Goal: Entertainment & Leisure: Consume media (video, audio)

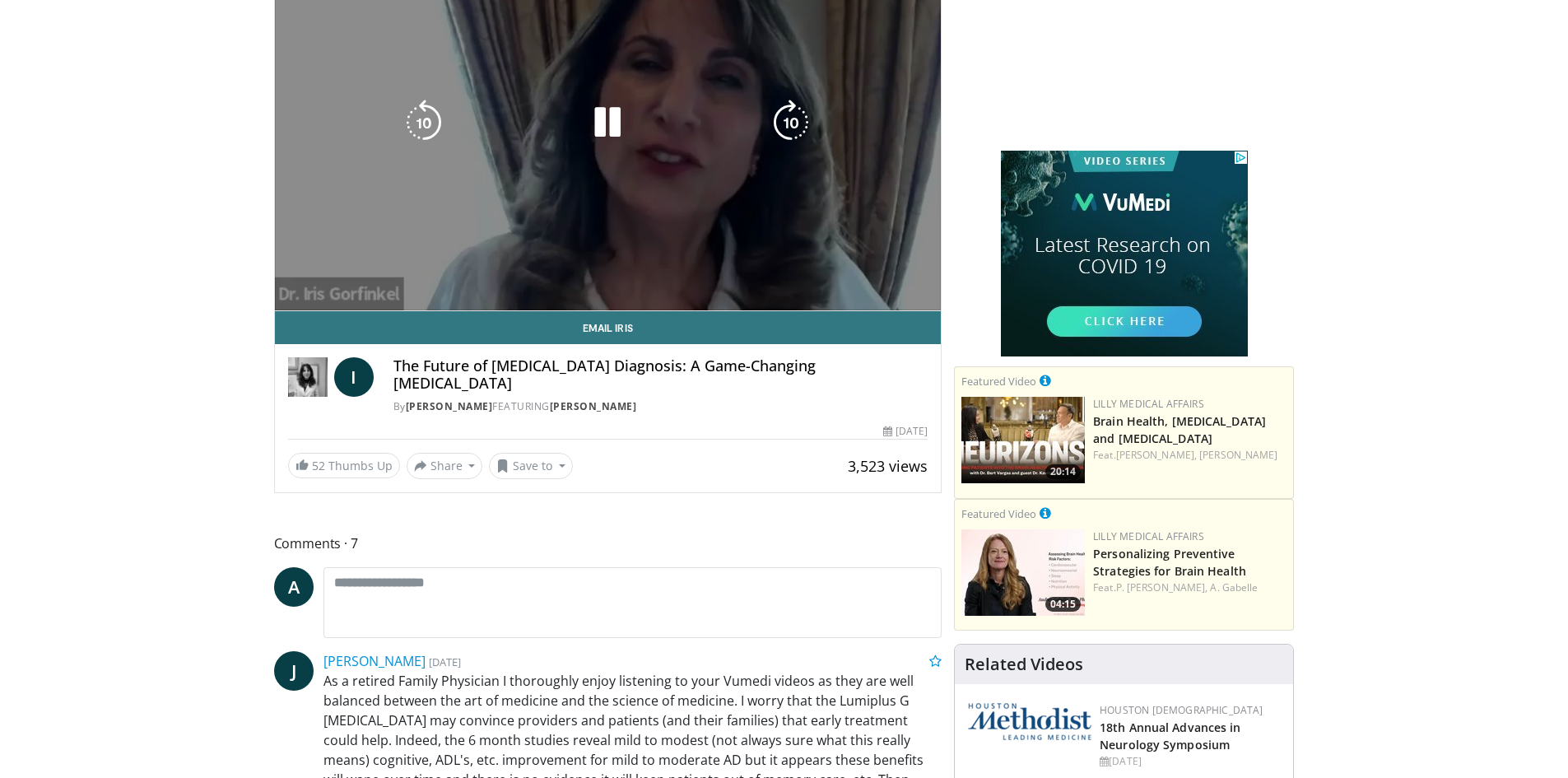
scroll to position [247, 0]
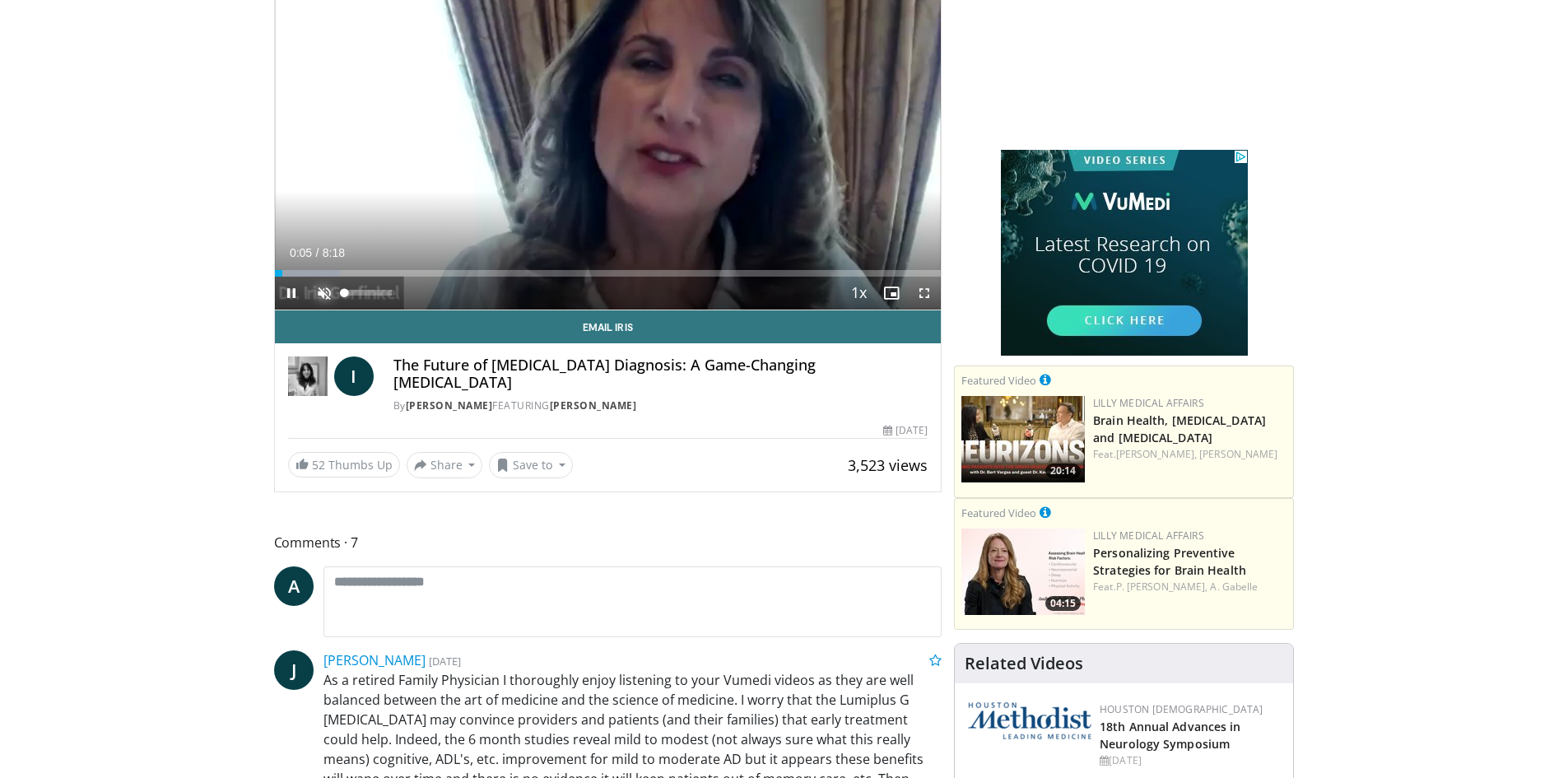
click at [325, 288] on span "Video Player" at bounding box center [324, 293] width 33 height 33
click at [275, 275] on div "0:00" at bounding box center [275, 273] width 1 height 7
click at [276, 274] on div "0:07" at bounding box center [279, 273] width 11 height 7
click at [275, 275] on div "0:04" at bounding box center [278, 273] width 6 height 7
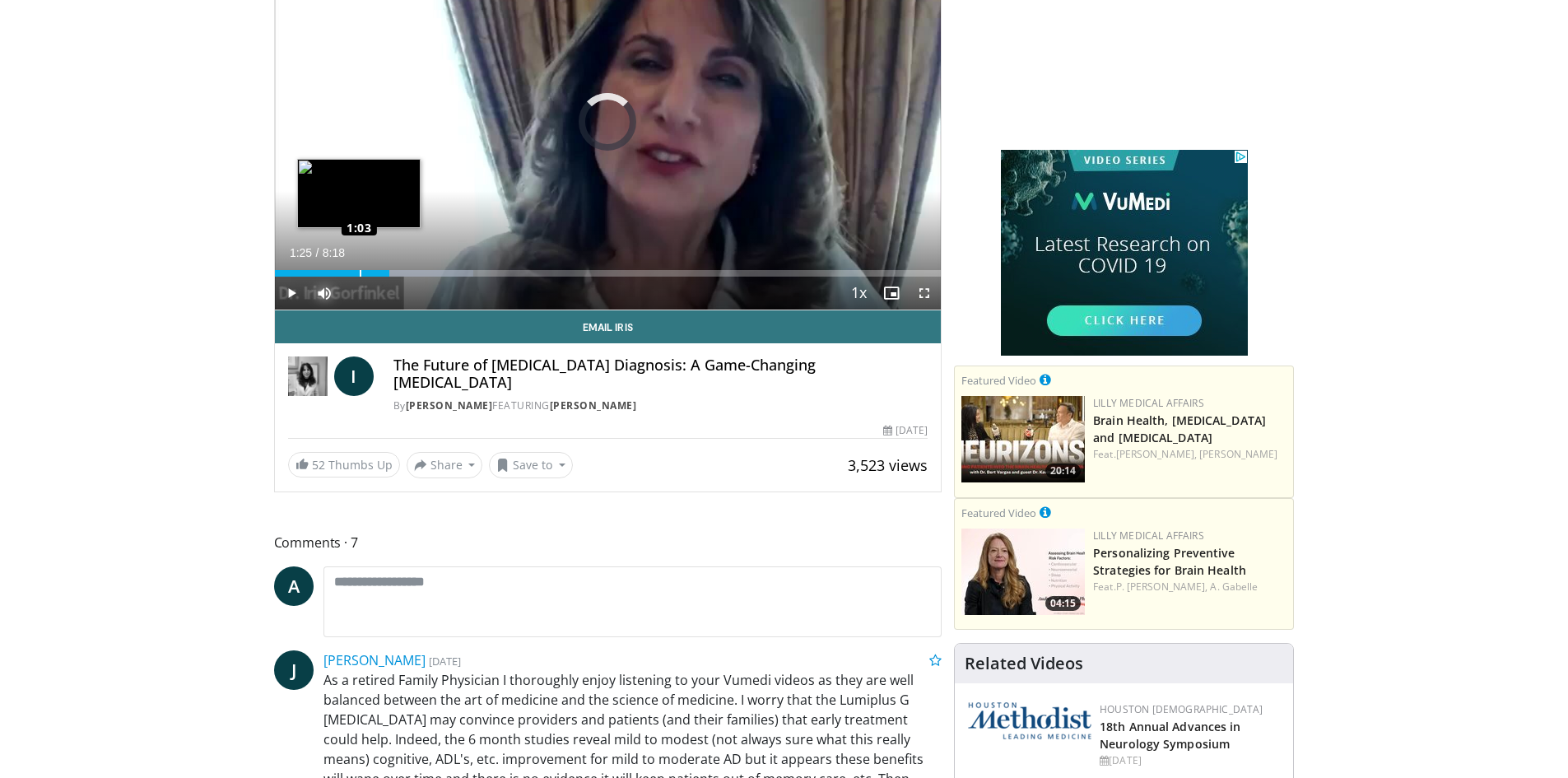
click at [359, 272] on div "Loaded : 29.86% 1:03 1:03" at bounding box center [607, 273] width 667 height 7
click at [383, 274] on div "Loaded : 31.85% 1:21 1:21" at bounding box center [607, 273] width 667 height 7
click at [397, 274] on div "Loaded : 31.85% 1:38 1:31" at bounding box center [607, 273] width 667 height 7
click at [396, 270] on div "1:38" at bounding box center [336, 273] width 122 height 7
click at [394, 275] on div "Loaded : 31.85% 1:37 1:29" at bounding box center [607, 273] width 667 height 7
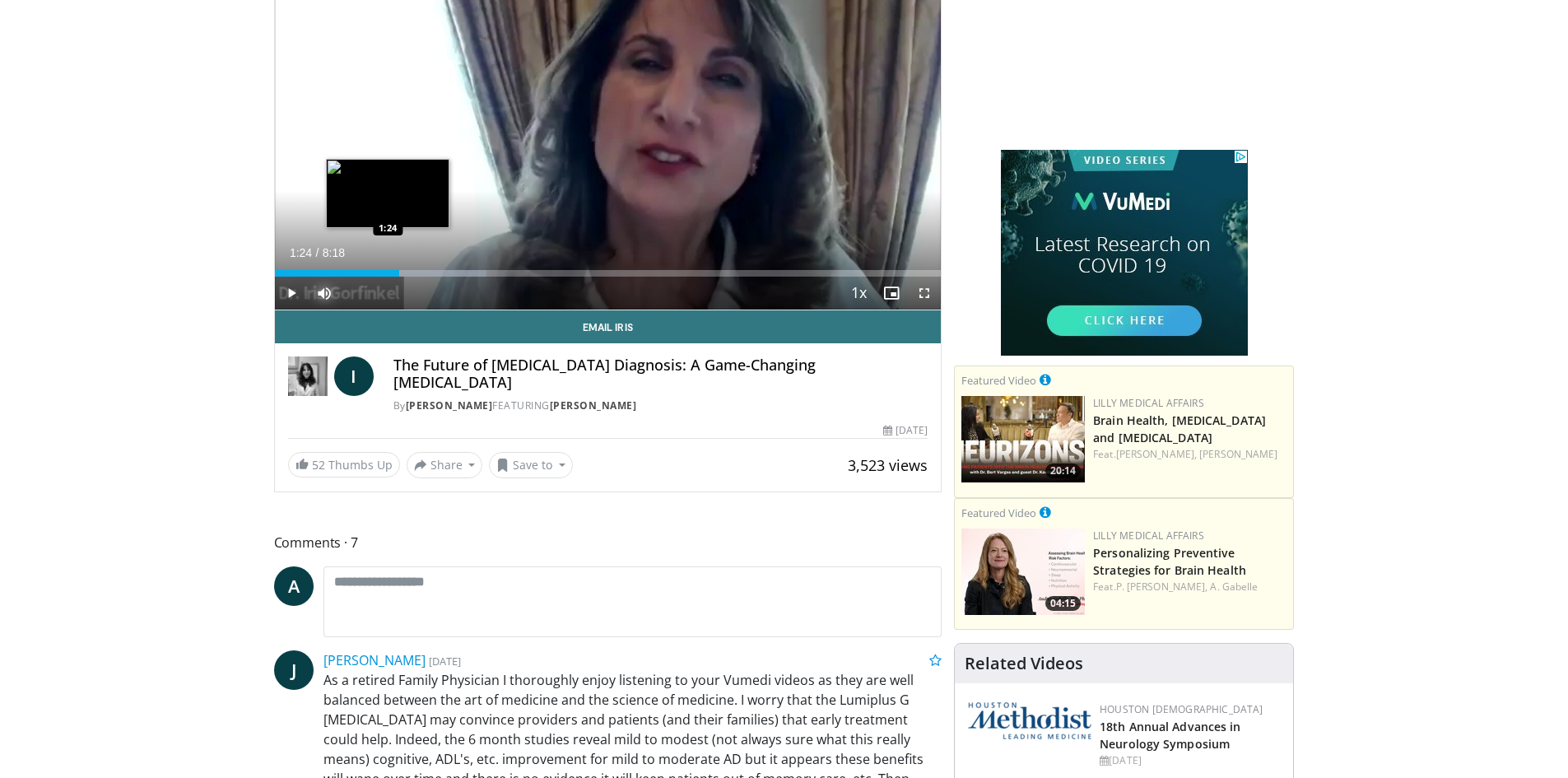
click at [388, 272] on div "1:33" at bounding box center [337, 273] width 125 height 7
click at [413, 272] on div "1:51" at bounding box center [343, 273] width 139 height 7
click at [410, 275] on div "1:41" at bounding box center [347, 273] width 146 height 7
click at [405, 273] on div "1:37" at bounding box center [340, 273] width 130 height 7
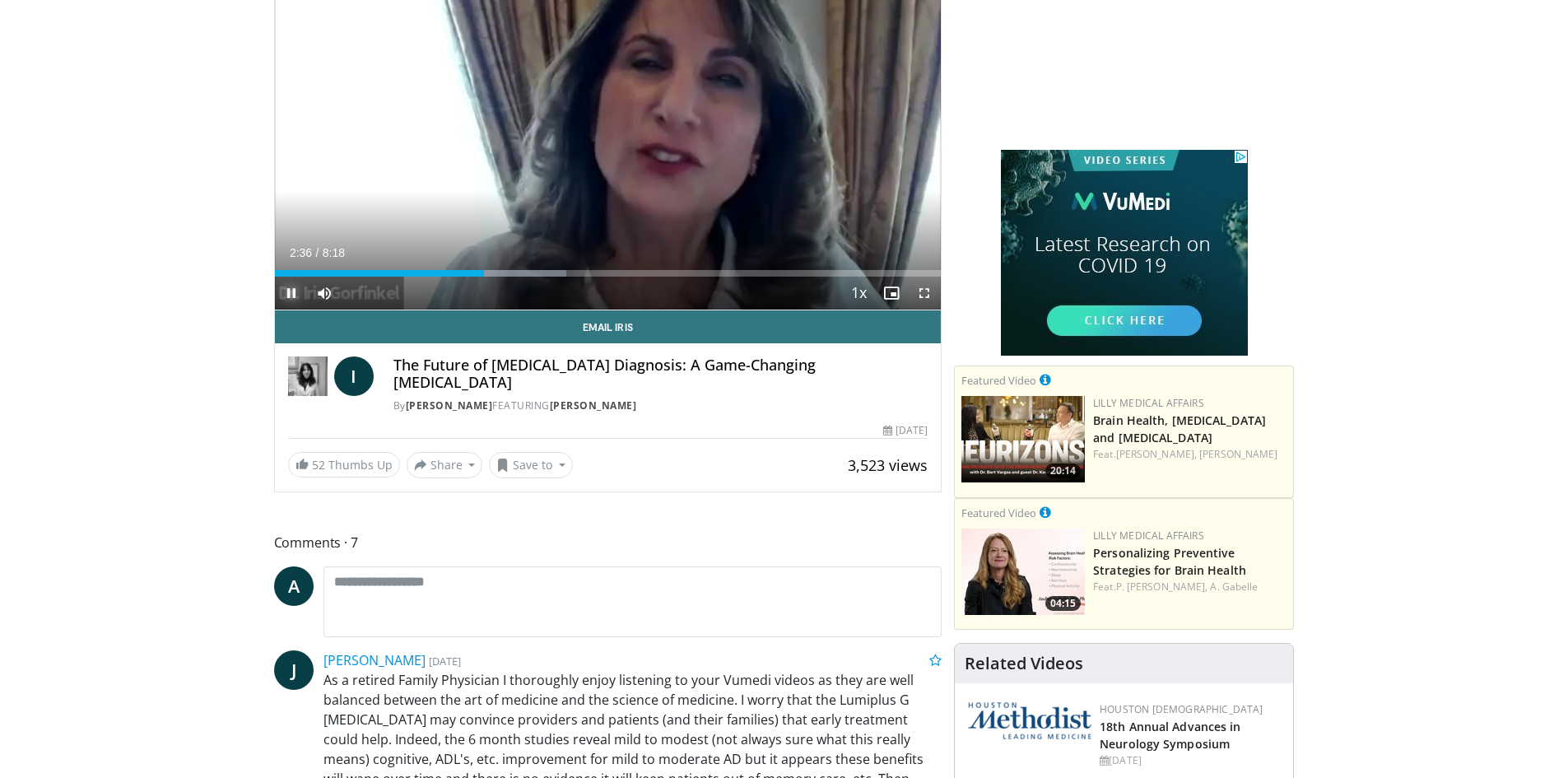
click at [295, 288] on span "Video Player" at bounding box center [291, 293] width 33 height 33
click at [474, 274] on div "Loaded : 43.80% 2:36 2:28" at bounding box center [607, 273] width 667 height 7
click at [463, 274] on div "2:28" at bounding box center [374, 273] width 199 height 7
click at [285, 290] on span "Video Player" at bounding box center [291, 293] width 33 height 33
click at [456, 274] on div "2:28" at bounding box center [374, 273] width 198 height 7
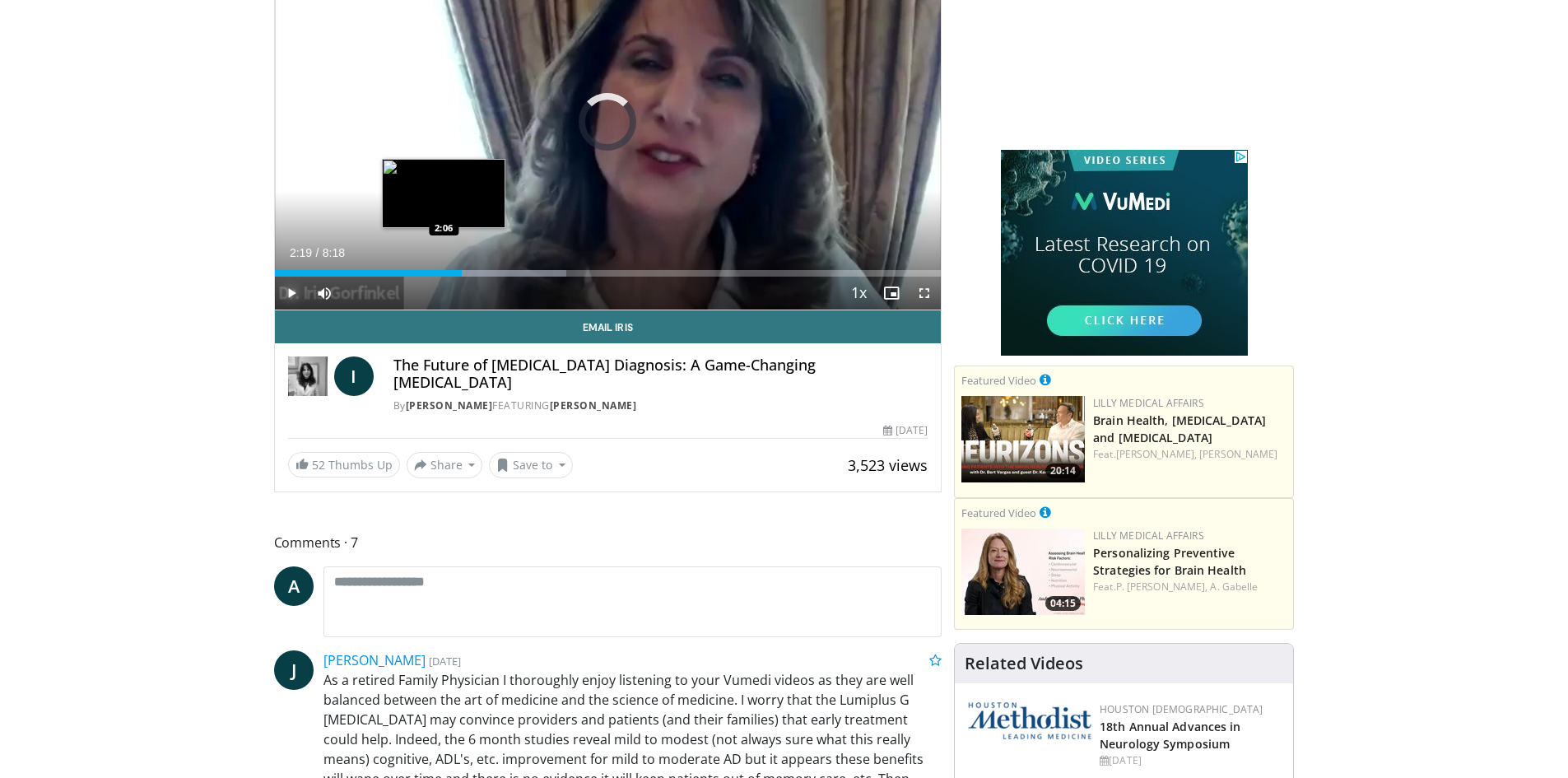
click at [443, 272] on div "2:20" at bounding box center [368, 273] width 187 height 7
click at [425, 274] on div "2:18" at bounding box center [367, 273] width 184 height 7
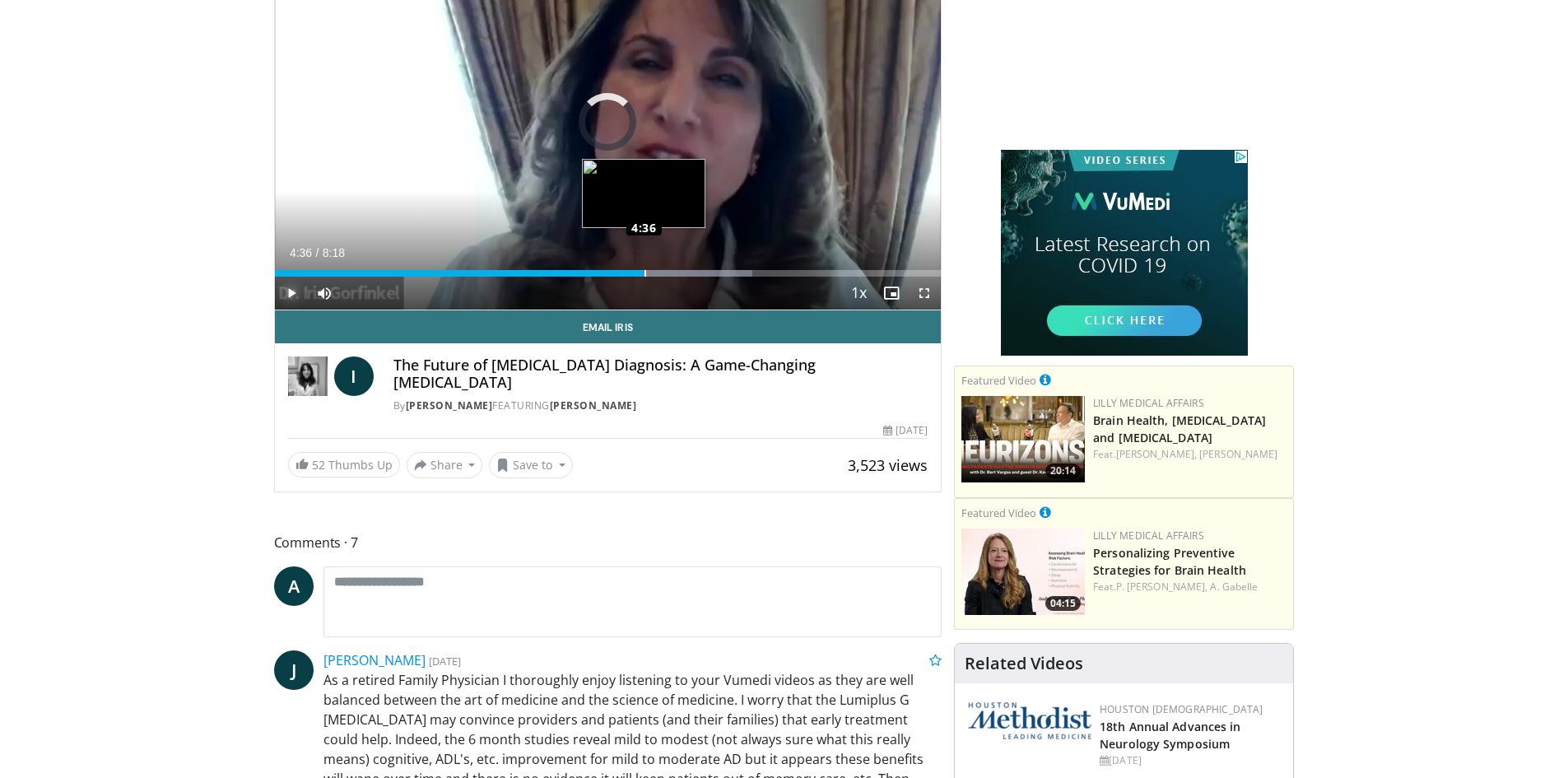
click at [644, 271] on div "Loaded : 71.66% 4:52 4:36" at bounding box center [607, 273] width 667 height 7
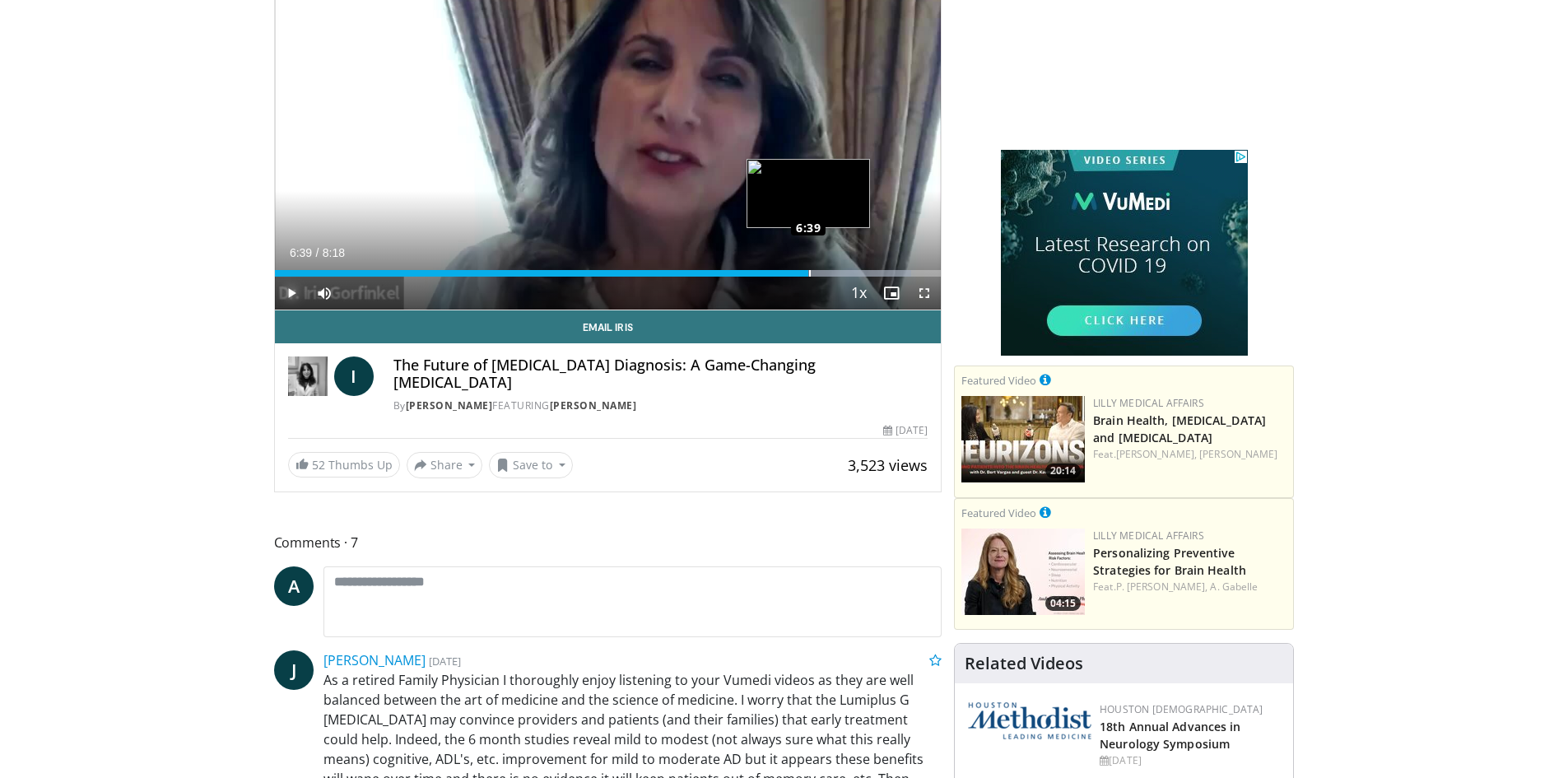
click at [808, 273] on div "Loaded : 95.55% 6:39 6:39" at bounding box center [607, 273] width 667 height 7
click at [815, 274] on div "Loaded : 95.55% 6:54 6:44" at bounding box center [607, 273] width 667 height 7
click at [888, 272] on div "Loaded : 100.00% 7:52 7:38" at bounding box center [607, 273] width 667 height 7
click at [292, 293] on span "Video Player" at bounding box center [291, 293] width 33 height 33
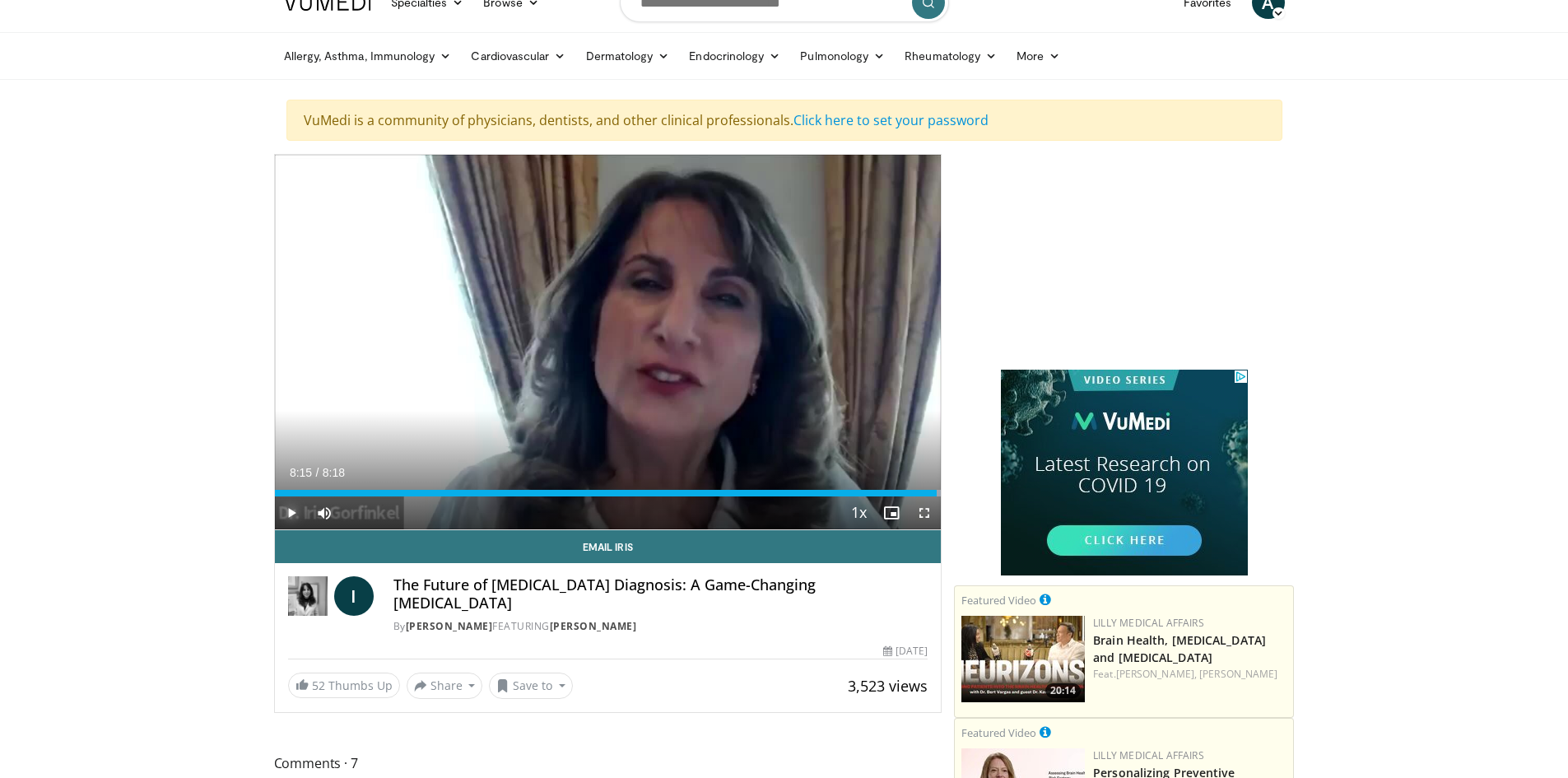
scroll to position [0, 0]
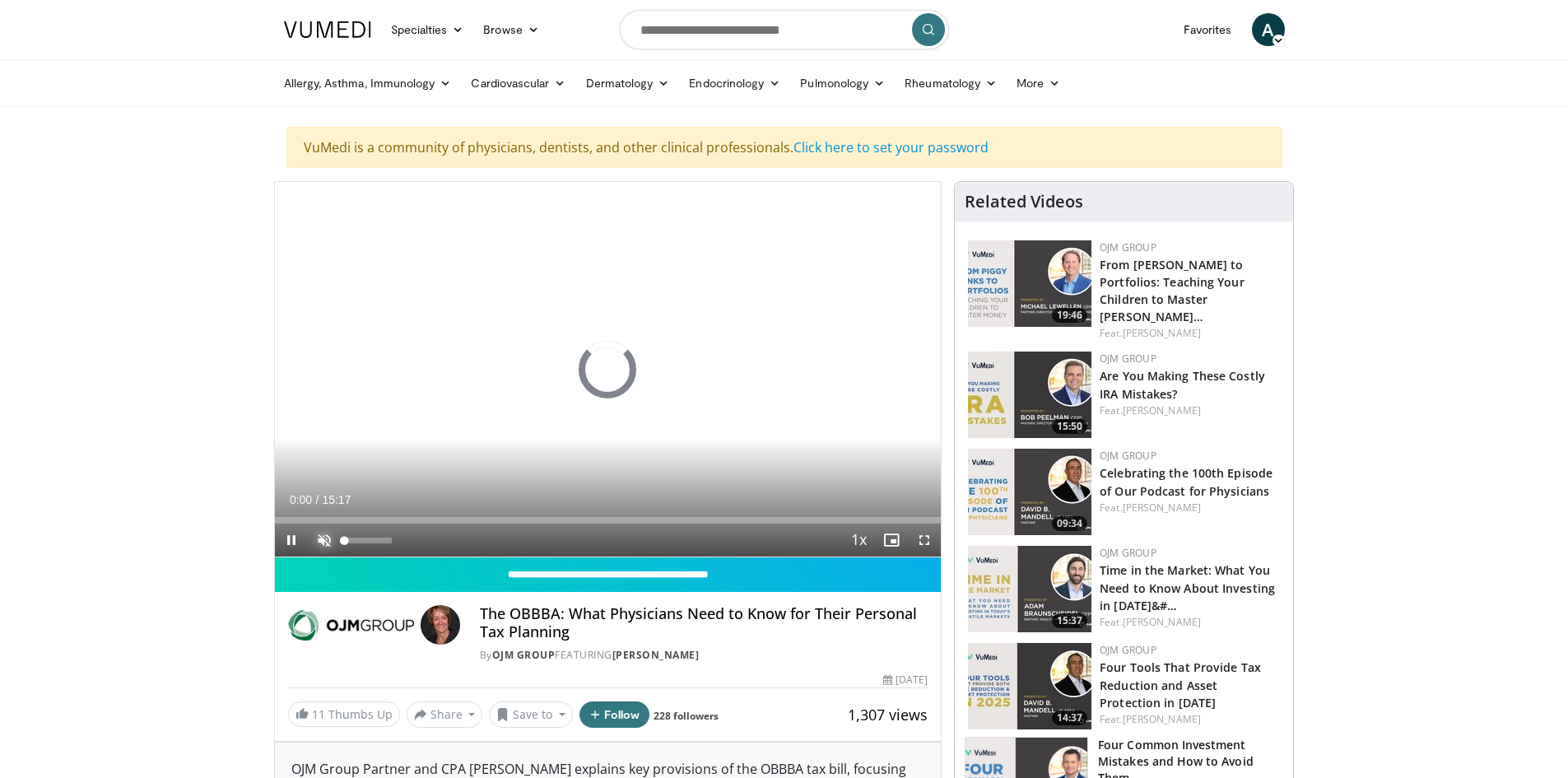
click at [316, 538] on span "Video Player" at bounding box center [324, 540] width 33 height 33
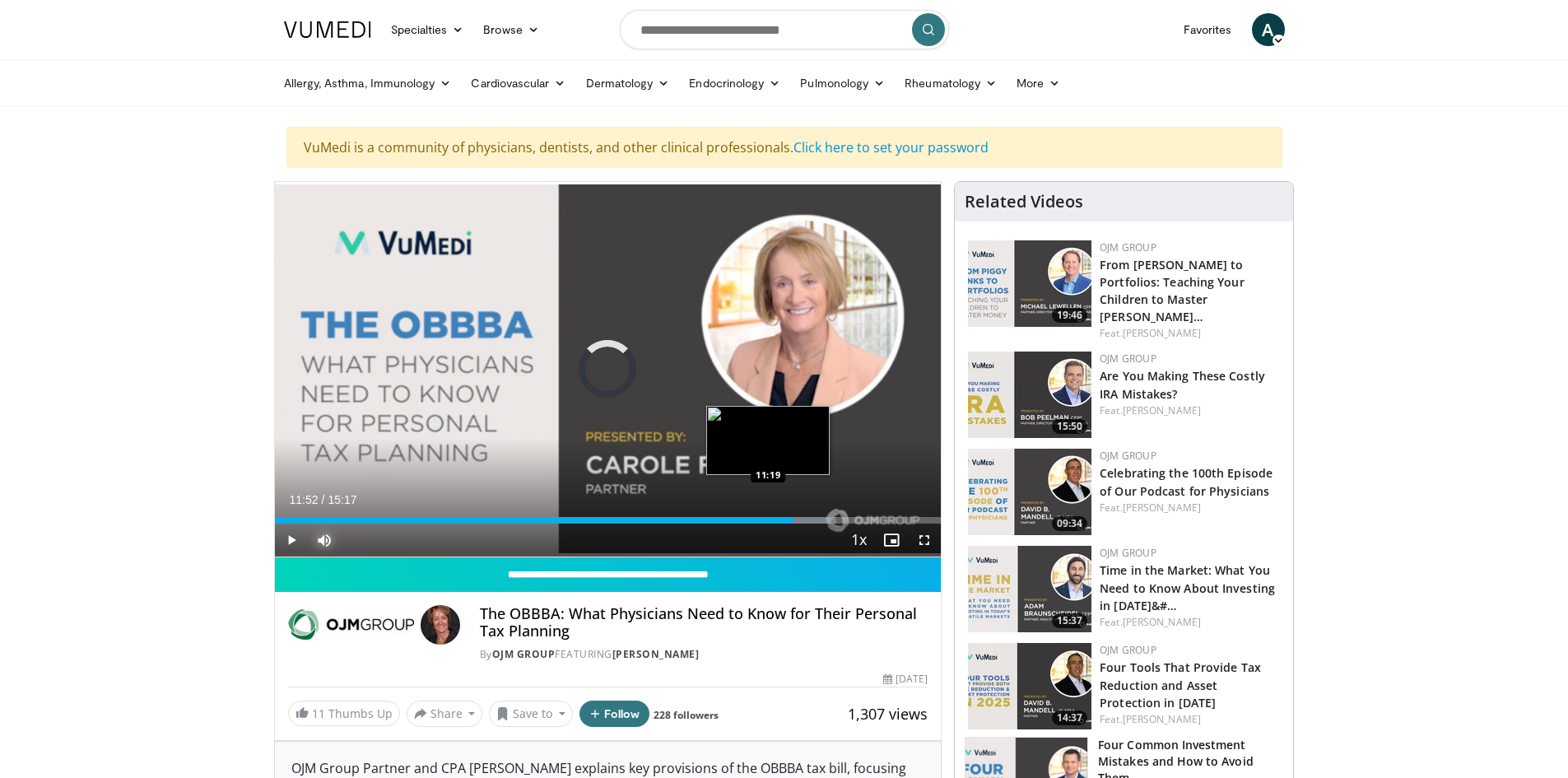
click at [768, 521] on div "11:52" at bounding box center [534, 520] width 518 height 7
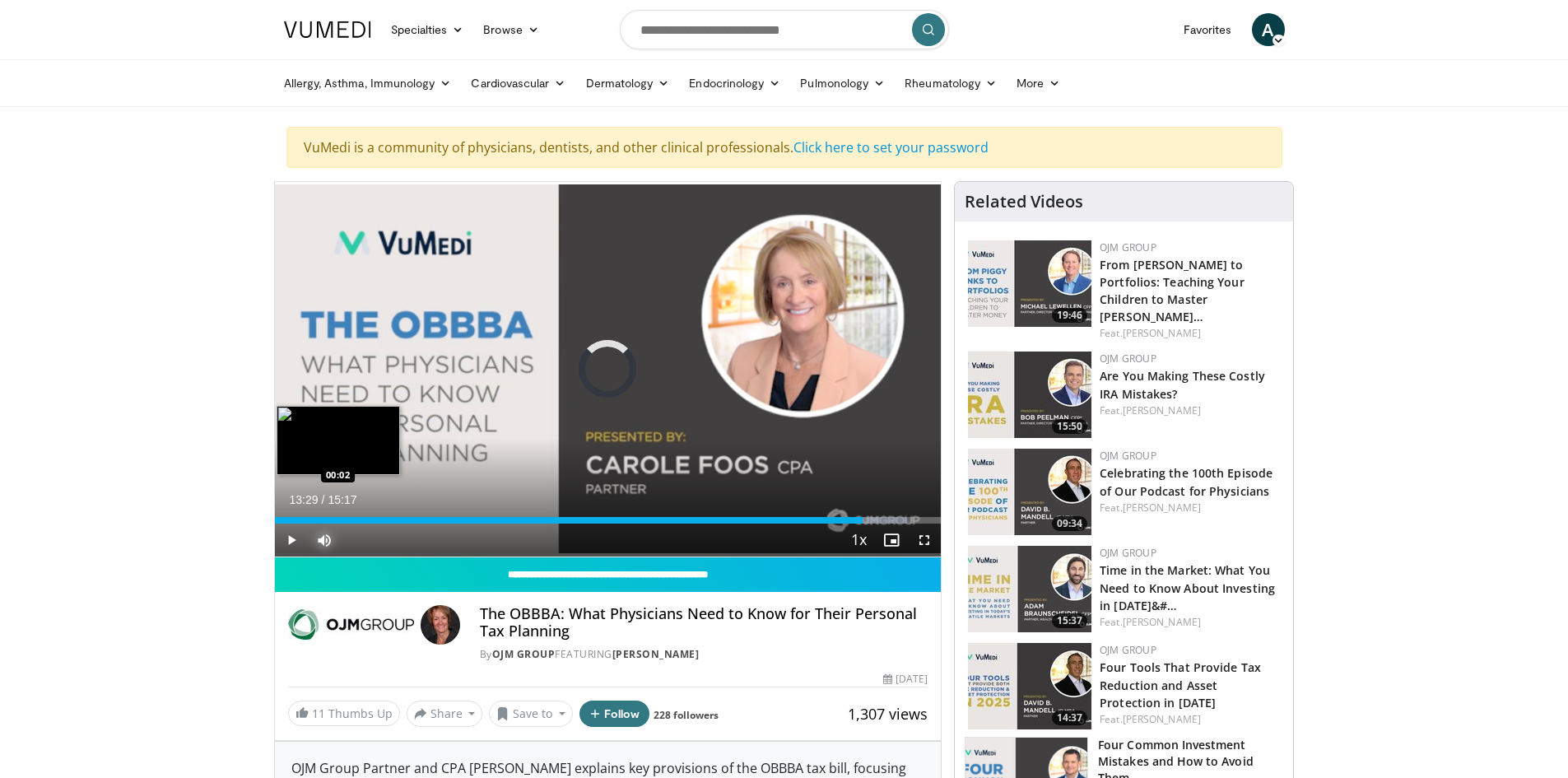
click at [276, 519] on div "13:29" at bounding box center [569, 520] width 588 height 7
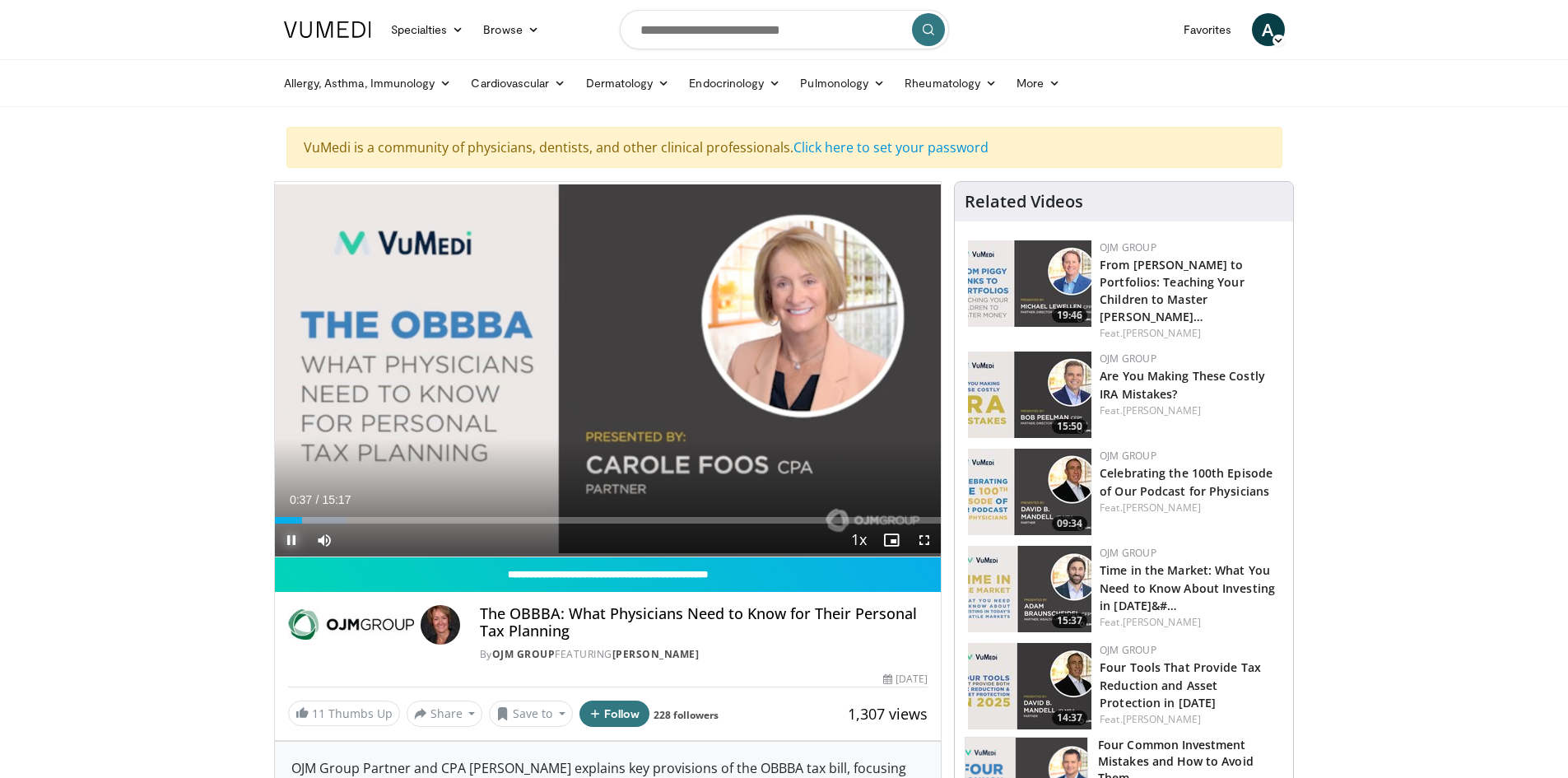
click at [285, 542] on span "Video Player" at bounding box center [291, 540] width 33 height 33
click at [289, 523] on div "00:37" at bounding box center [288, 520] width 27 height 7
click at [294, 540] on span "Video Player" at bounding box center [291, 540] width 33 height 33
click at [290, 541] on span "Video Player" at bounding box center [291, 540] width 33 height 33
click at [294, 519] on div "00:27" at bounding box center [284, 520] width 19 height 7
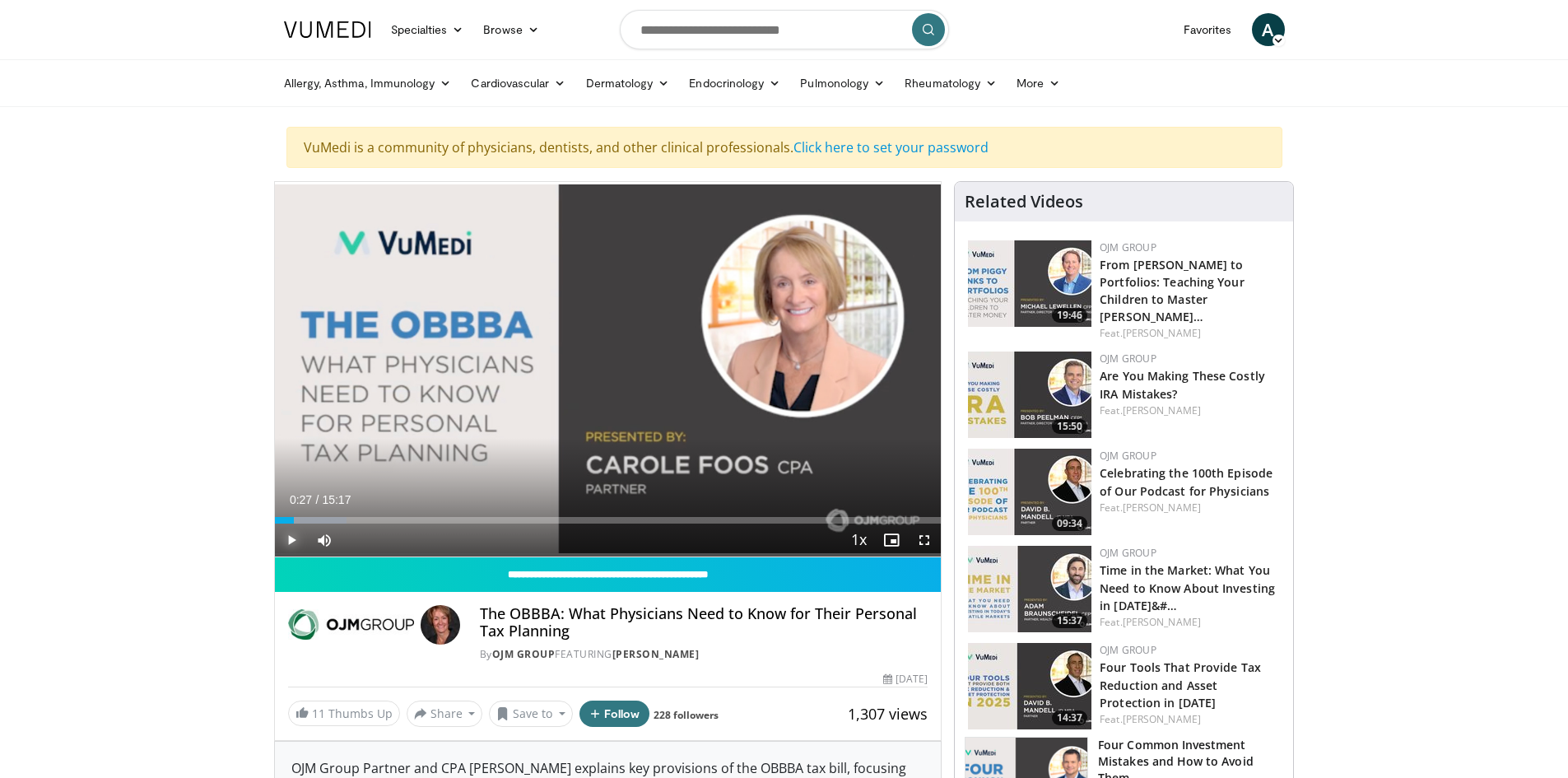
click at [292, 537] on span "Video Player" at bounding box center [291, 540] width 33 height 33
click at [295, 541] on span "Video Player" at bounding box center [291, 540] width 33 height 33
click at [290, 521] on div "00:37" at bounding box center [288, 520] width 27 height 7
click at [287, 538] on span "Video Player" at bounding box center [291, 540] width 33 height 33
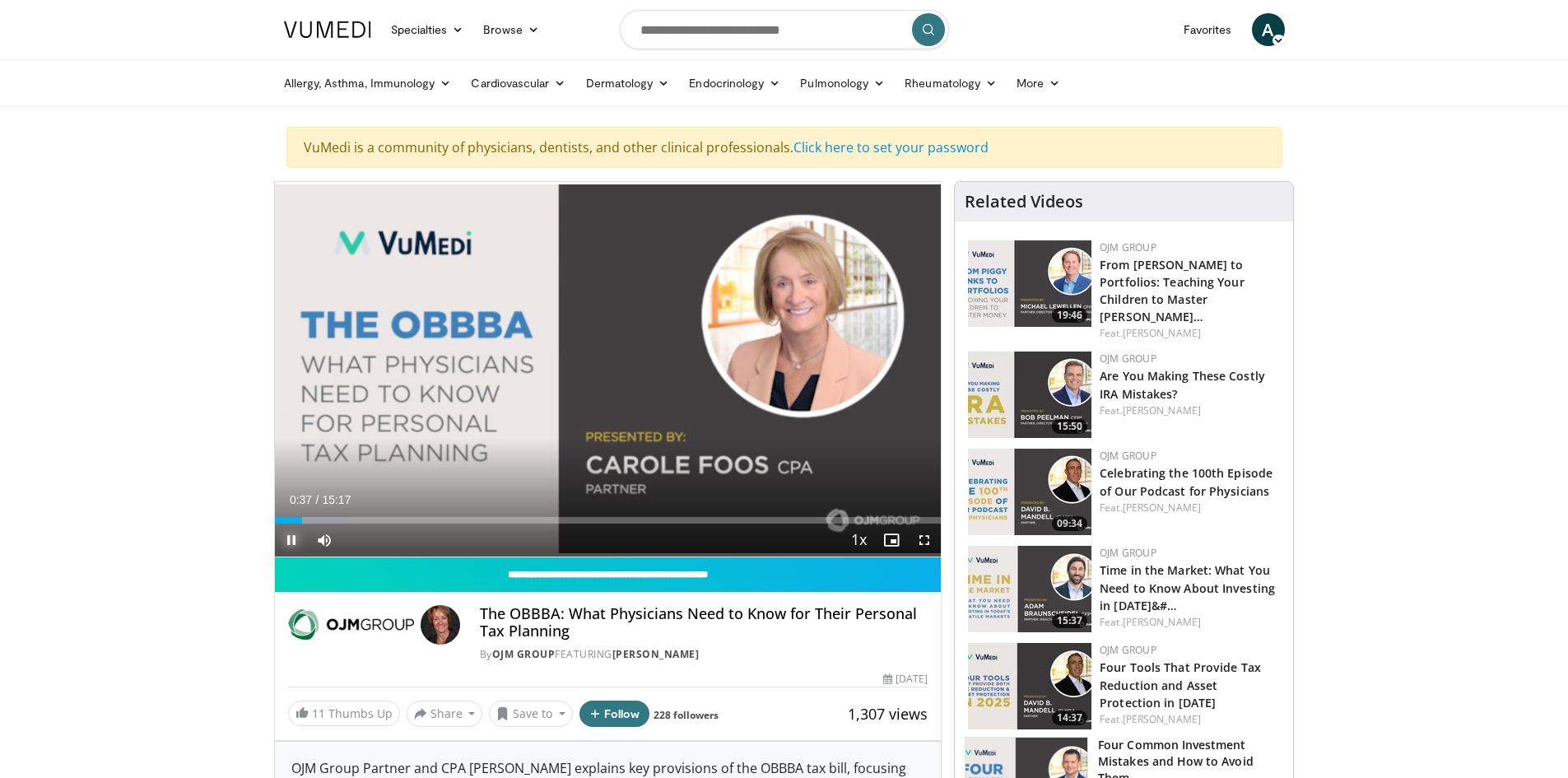
click at [290, 536] on video-js "**********" at bounding box center [607, 370] width 667 height 375
click at [285, 537] on span "Video Player" at bounding box center [291, 540] width 33 height 33
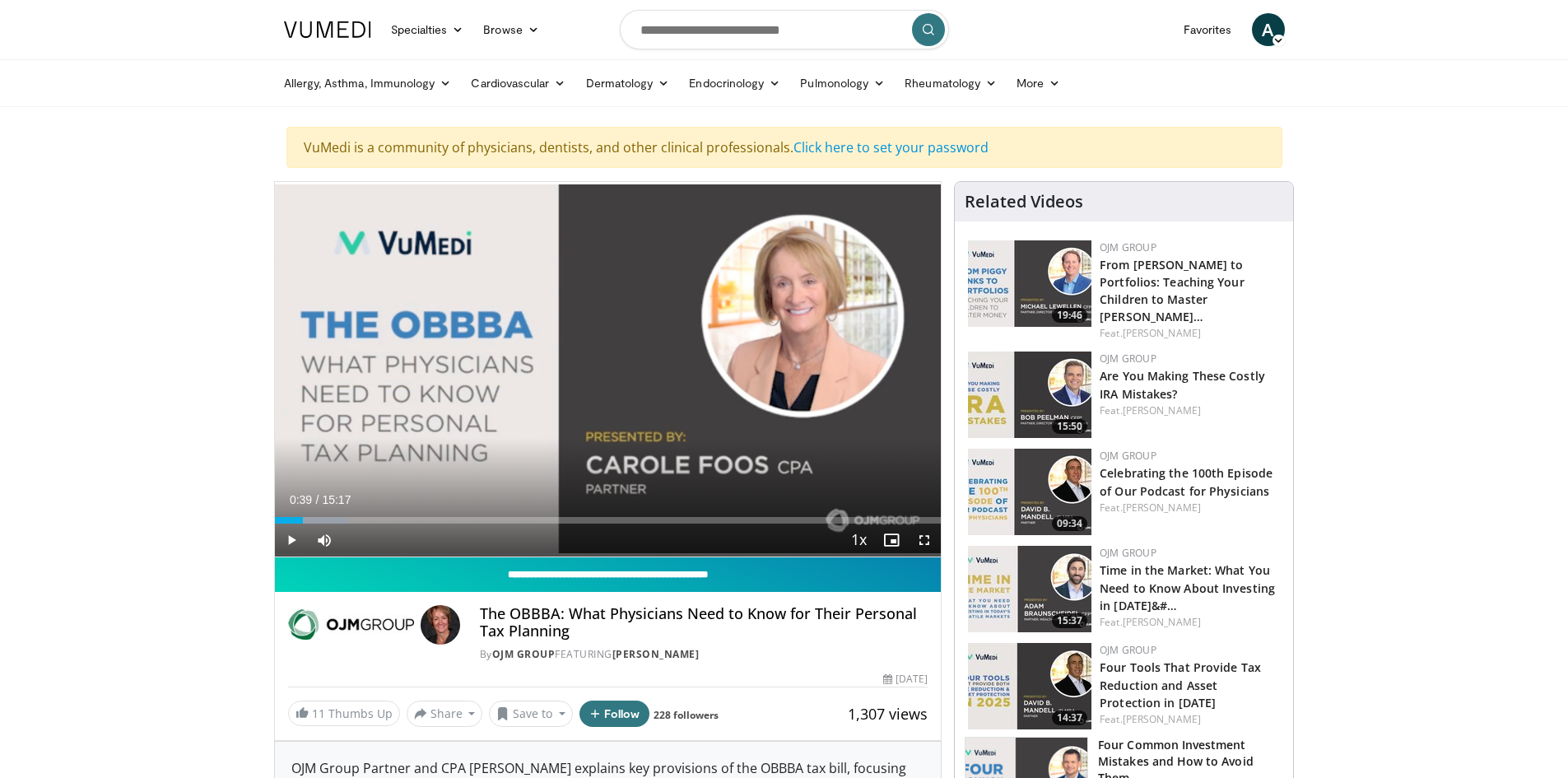
click at [548, 574] on input "**********" at bounding box center [607, 574] width 667 height 35
type input "**********"
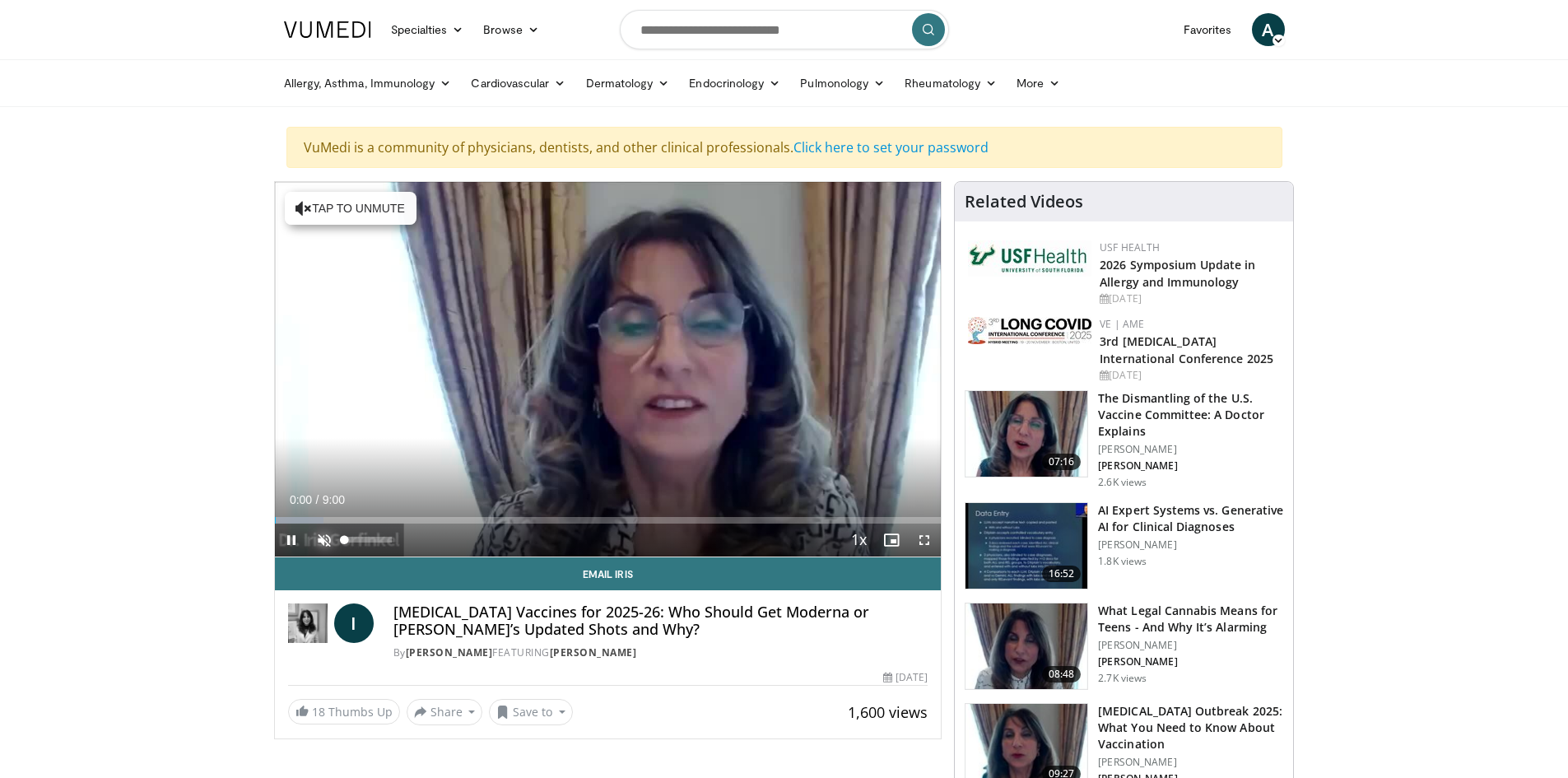
click at [328, 537] on span "Video Player" at bounding box center [324, 540] width 33 height 33
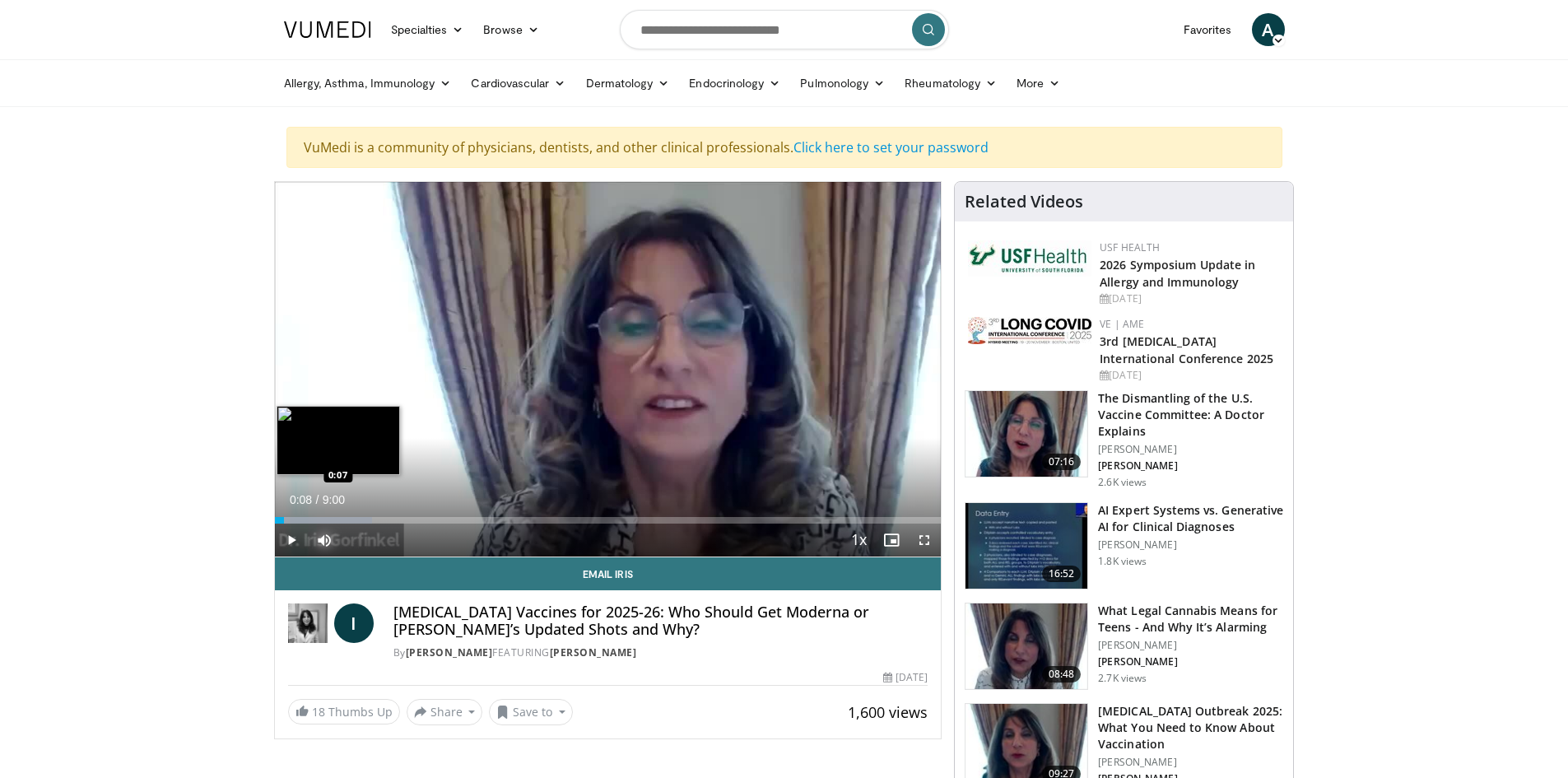
click at [284, 519] on div "0:08" at bounding box center [279, 520] width 10 height 7
click at [289, 540] on span "Video Player" at bounding box center [291, 540] width 33 height 33
click at [289, 520] on div "Loaded : 14.66% 0:12 0:12" at bounding box center [607, 520] width 667 height 7
click at [293, 538] on span "Video Player" at bounding box center [291, 540] width 33 height 33
click at [289, 521] on div "0:18" at bounding box center [285, 520] width 22 height 7
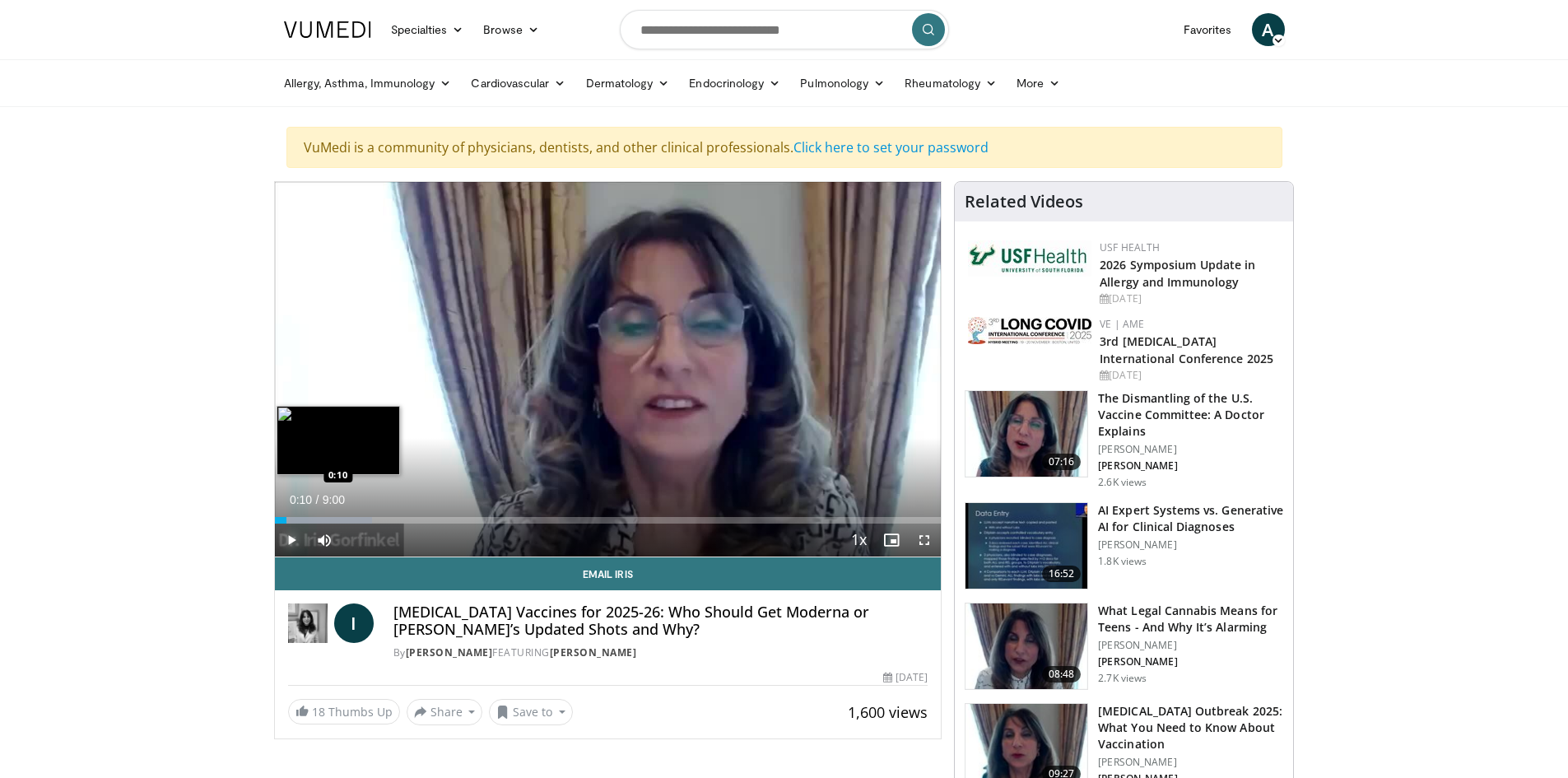
click at [286, 518] on div "0:10" at bounding box center [280, 520] width 13 height 7
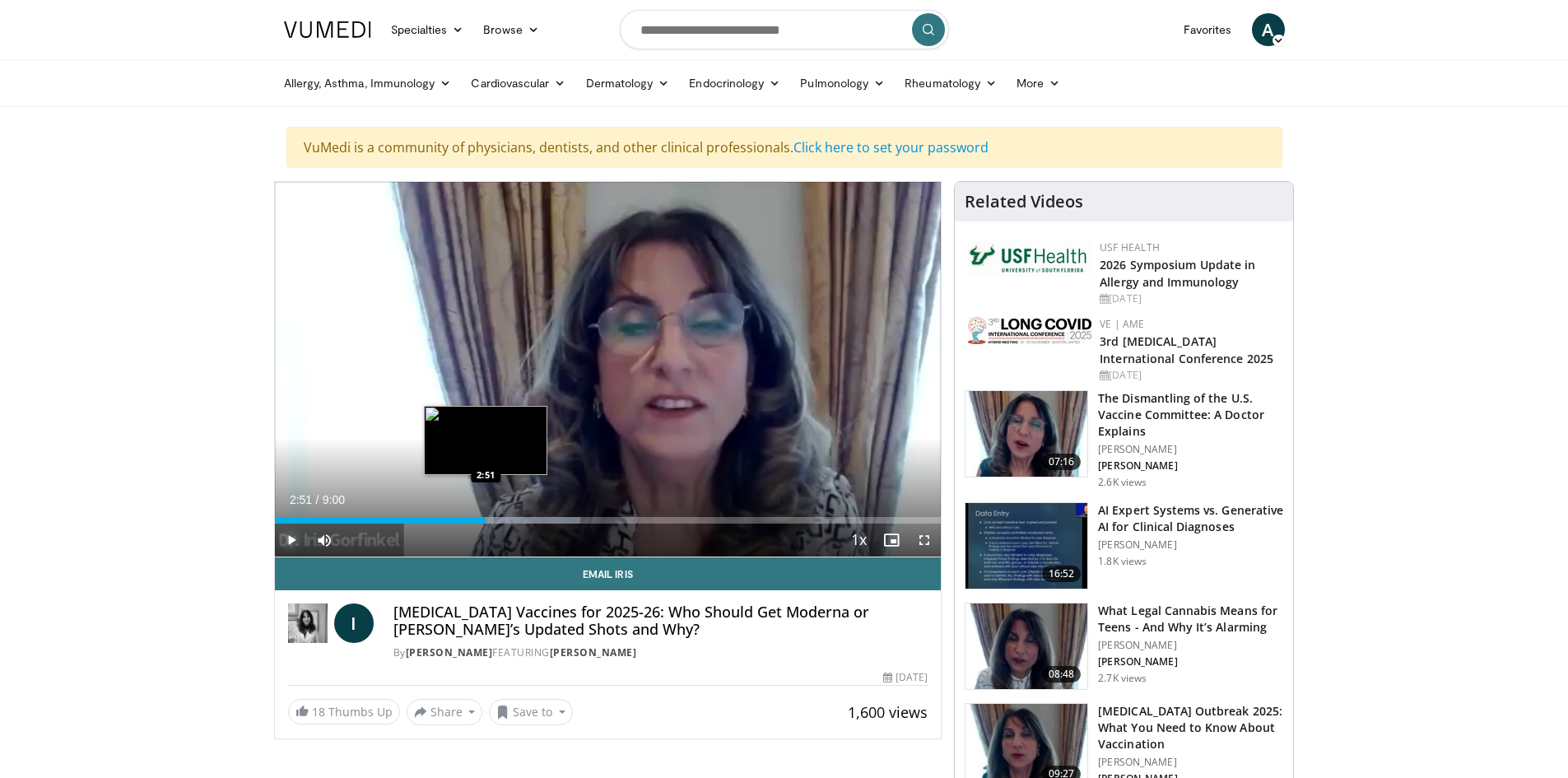
click at [486, 520] on div "3:03" at bounding box center [380, 520] width 212 height 7
click at [289, 535] on span "Video Player" at bounding box center [291, 540] width 33 height 33
click at [291, 535] on span "Video Player" at bounding box center [291, 540] width 33 height 33
click at [473, 519] on div "2:55" at bounding box center [382, 520] width 215 height 7
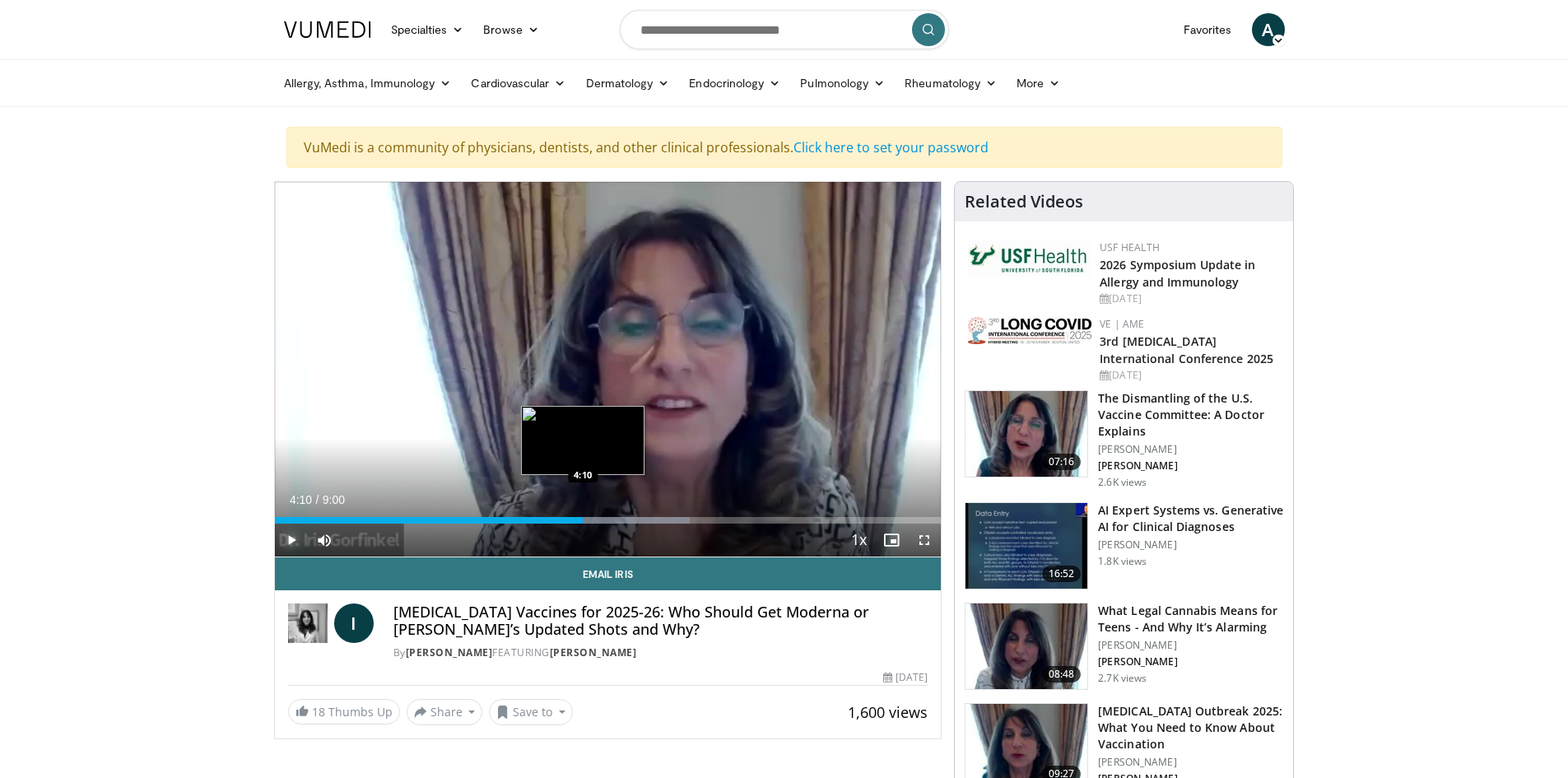
click at [583, 520] on div "4:10" at bounding box center [429, 520] width 309 height 7
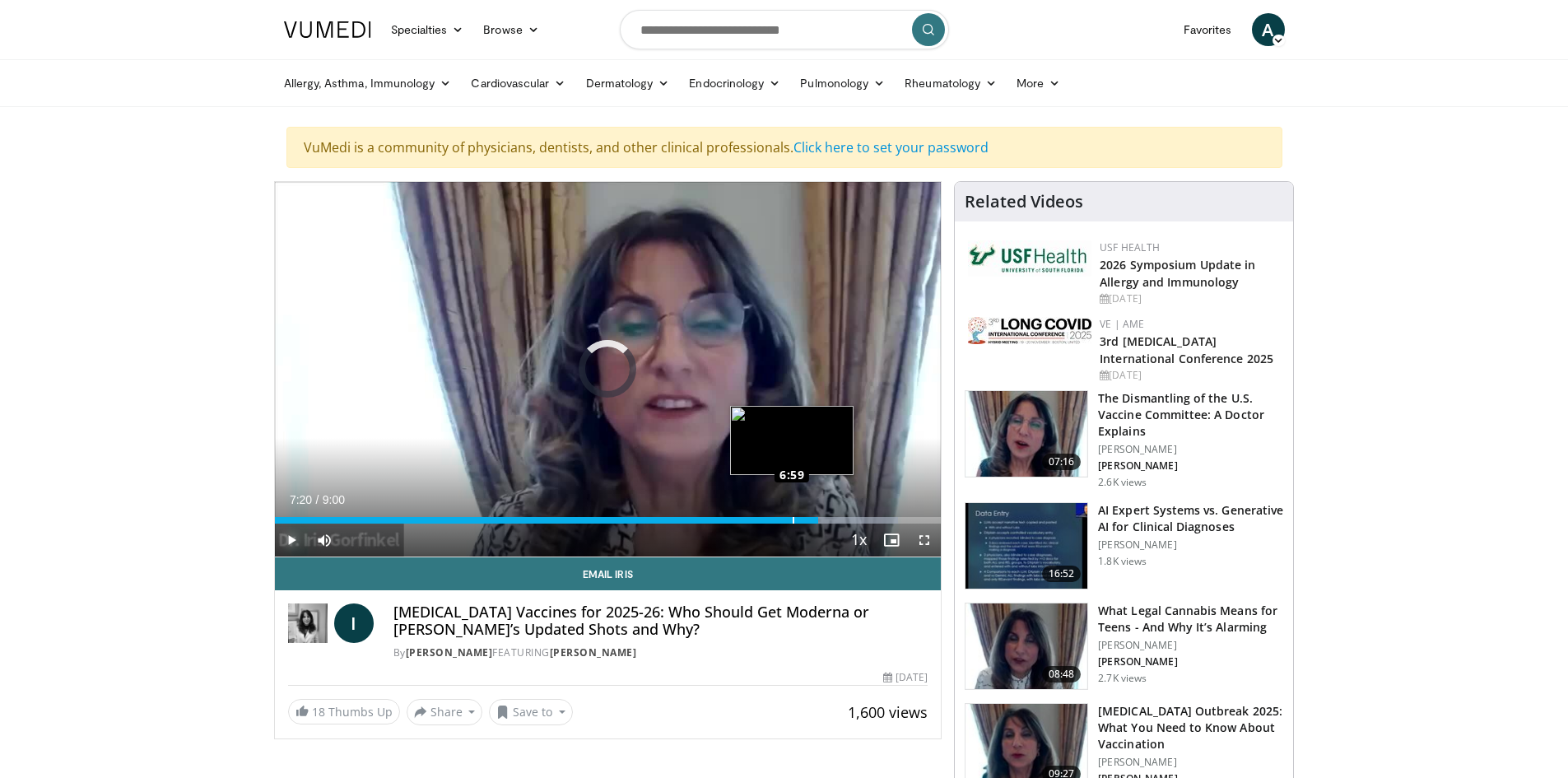
click at [792, 521] on div "Loaded : 93.54% 6:59 6:59" at bounding box center [607, 520] width 667 height 7
click at [783, 520] on div "Loaded : 93.54% 6:52 6:52" at bounding box center [607, 520] width 667 height 7
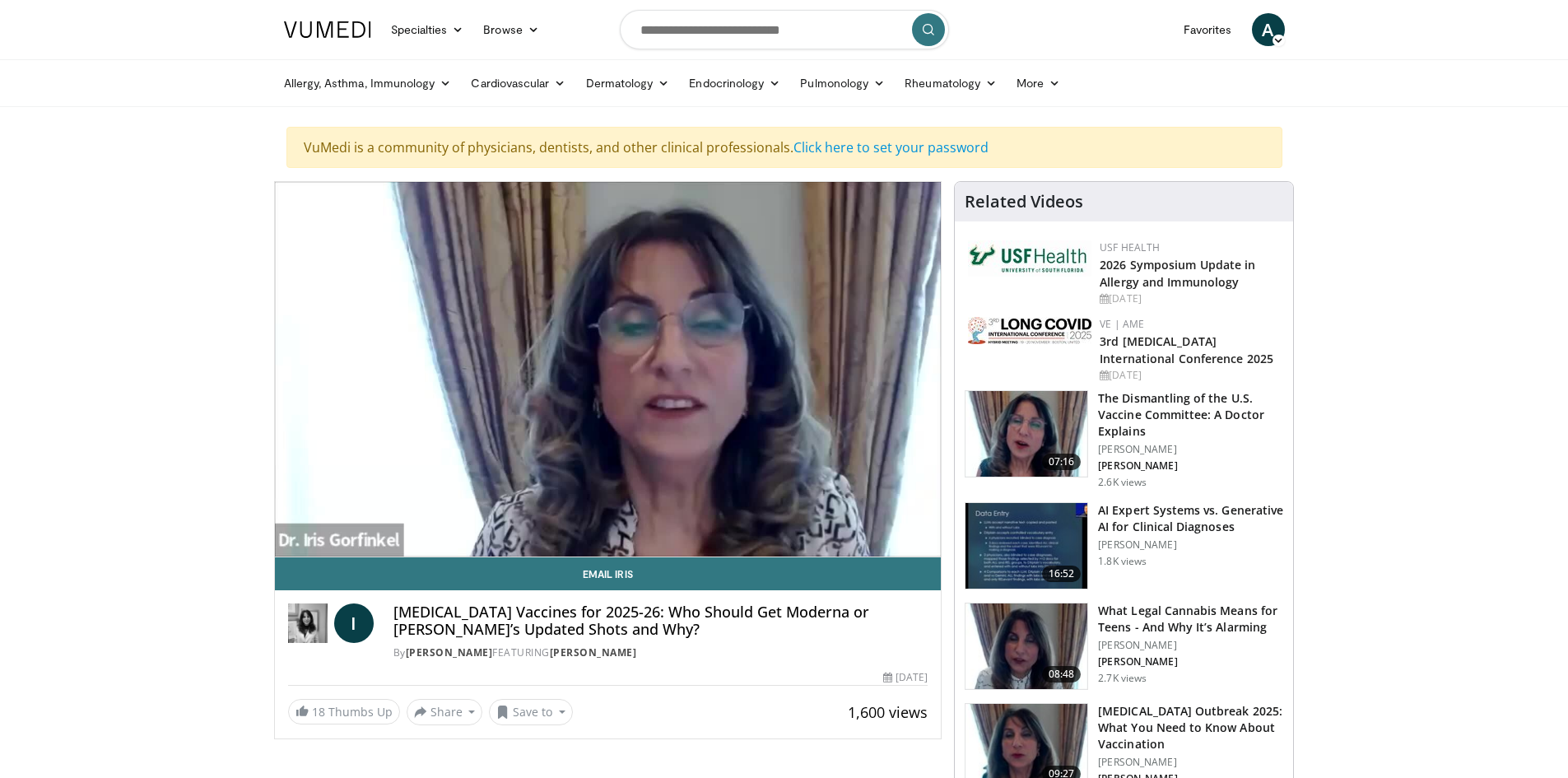
click at [1006, 440] on img at bounding box center [1027, 434] width 122 height 85
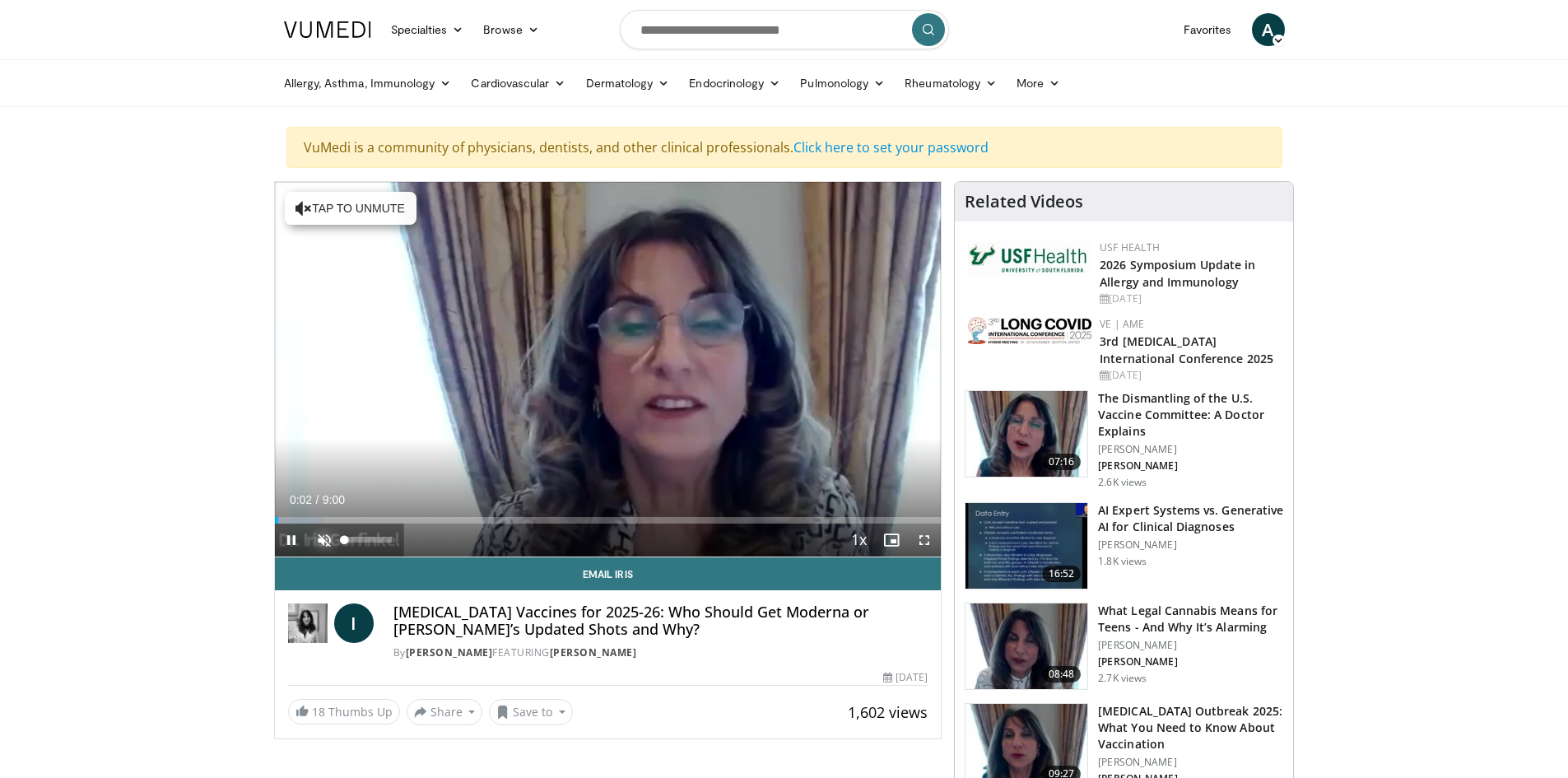
click at [323, 537] on span "Video Player" at bounding box center [324, 540] width 33 height 33
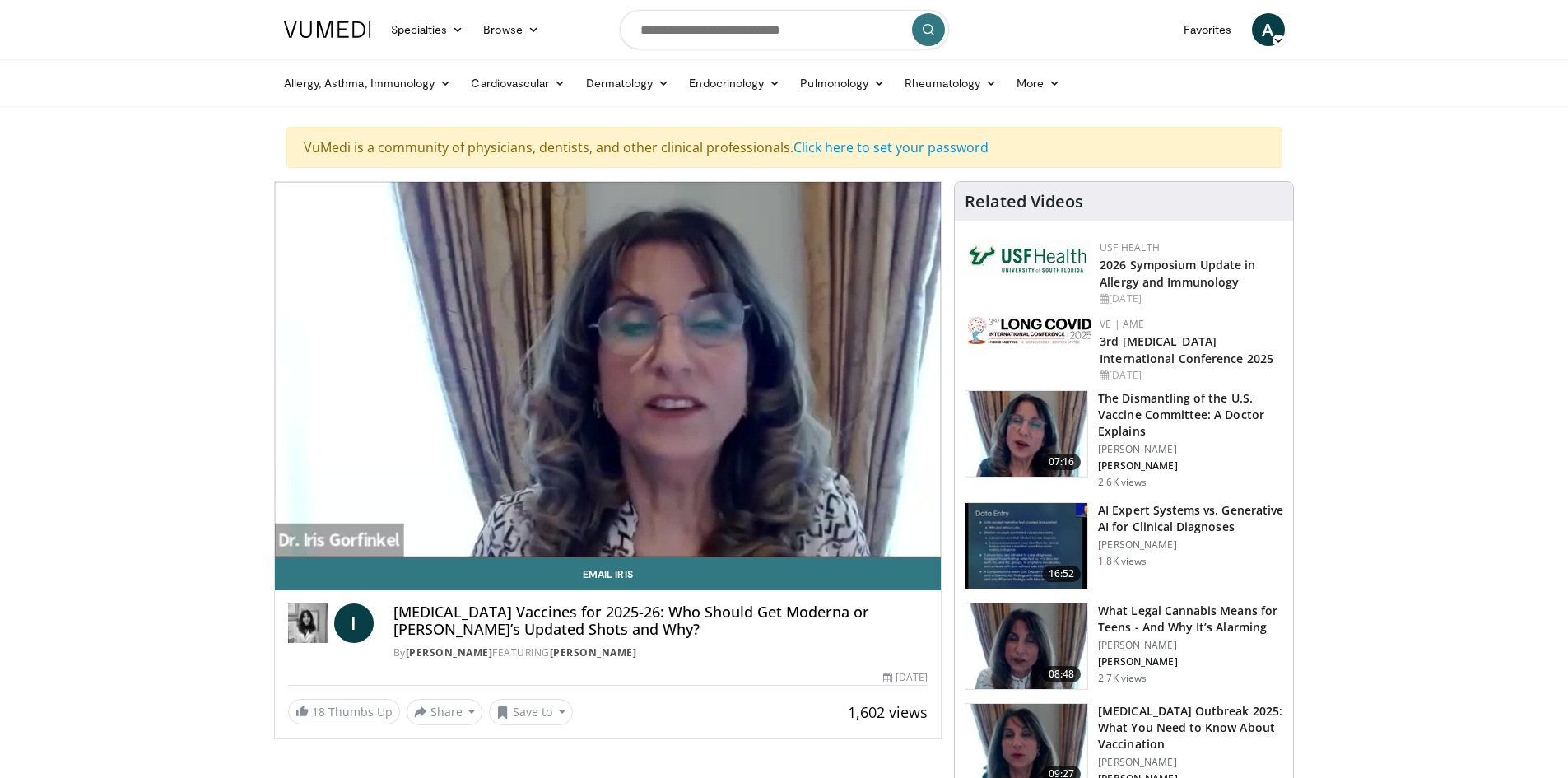
click at [1138, 407] on h3 "The Dismantling of the U.S. Vaccine Committee: A Doctor Explains" at bounding box center [1191, 414] width 185 height 49
click at [1123, 398] on h3 "The Dismantling of the U.S. Vaccine Committee: A Doctor Explains" at bounding box center [1191, 414] width 185 height 49
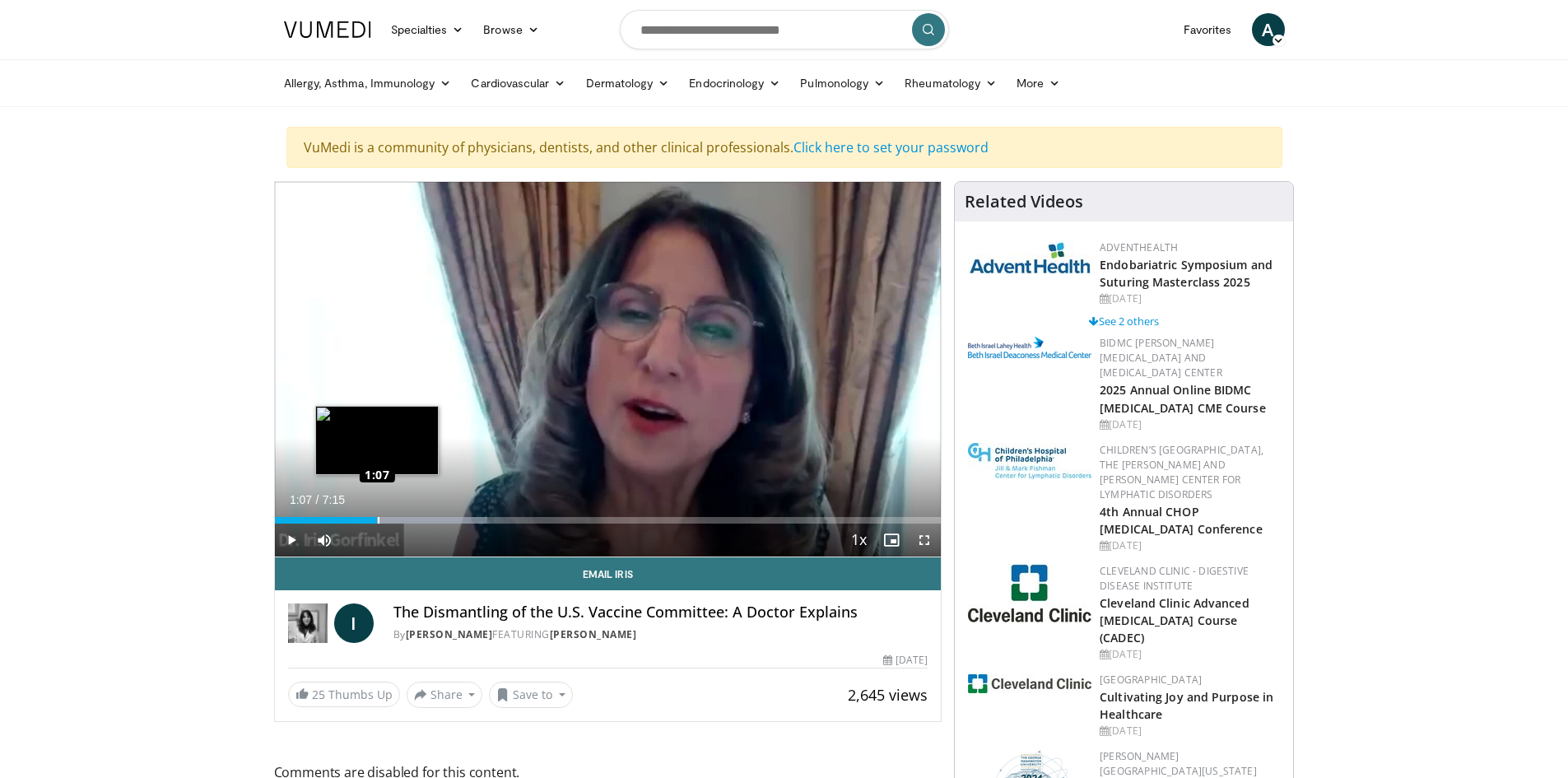
click at [377, 520] on div "Loaded : 31.88% 1:07 1:07" at bounding box center [607, 520] width 667 height 7
click at [369, 521] on div "1:10" at bounding box center [322, 520] width 95 height 7
click at [361, 520] on div "0:56" at bounding box center [318, 520] width 87 height 7
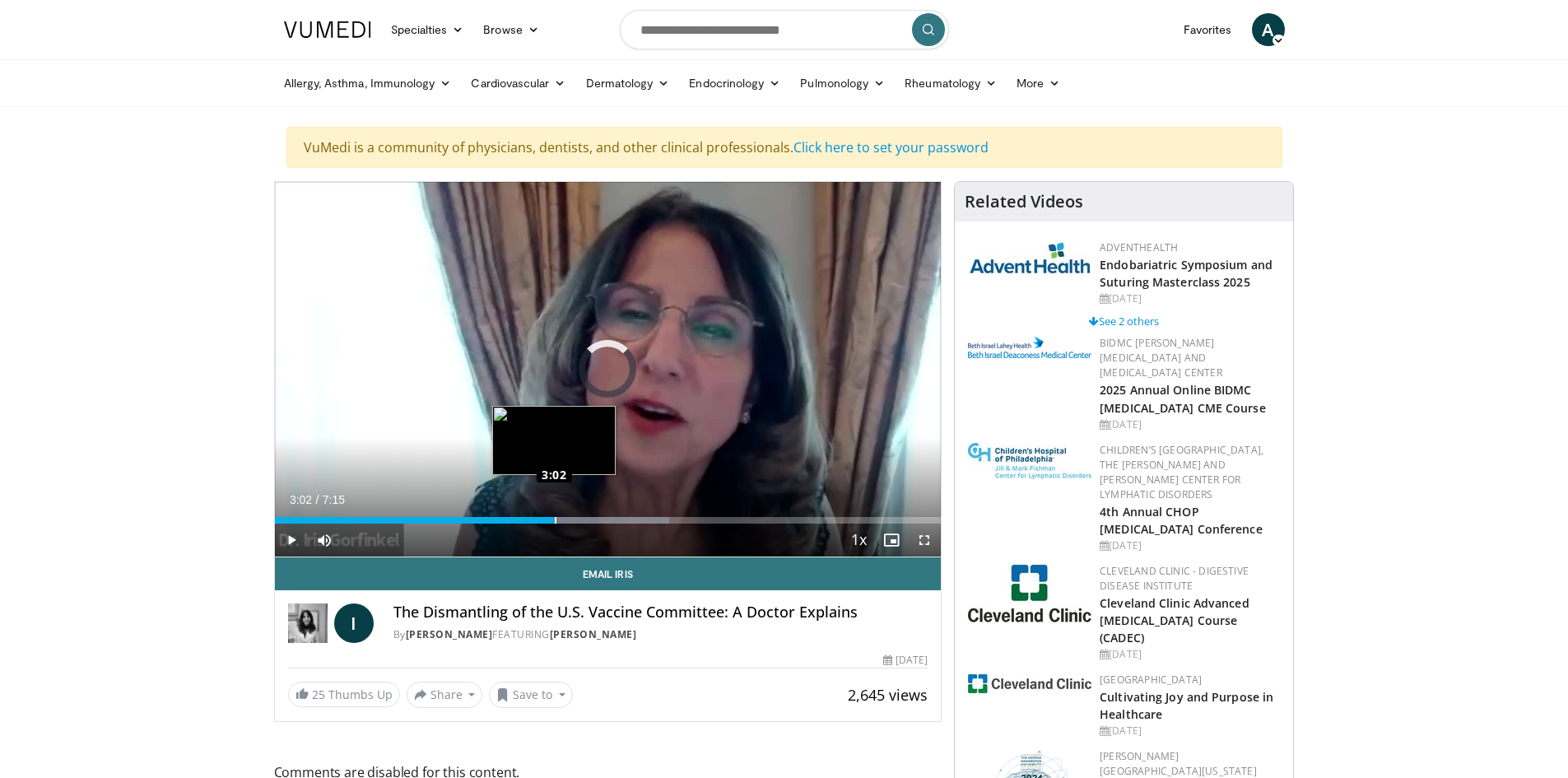
click at [554, 519] on div "Loaded : 59.22% 3:14 3:02" at bounding box center [607, 520] width 667 height 7
click at [590, 519] on div "Loaded : 66.06% 3:25 3:25" at bounding box center [607, 520] width 667 height 7
click at [573, 519] on div "3:15" at bounding box center [424, 520] width 299 height 7
click at [576, 520] on div "3:30" at bounding box center [436, 520] width 322 height 7
click at [561, 518] on div "3:19" at bounding box center [417, 520] width 286 height 7
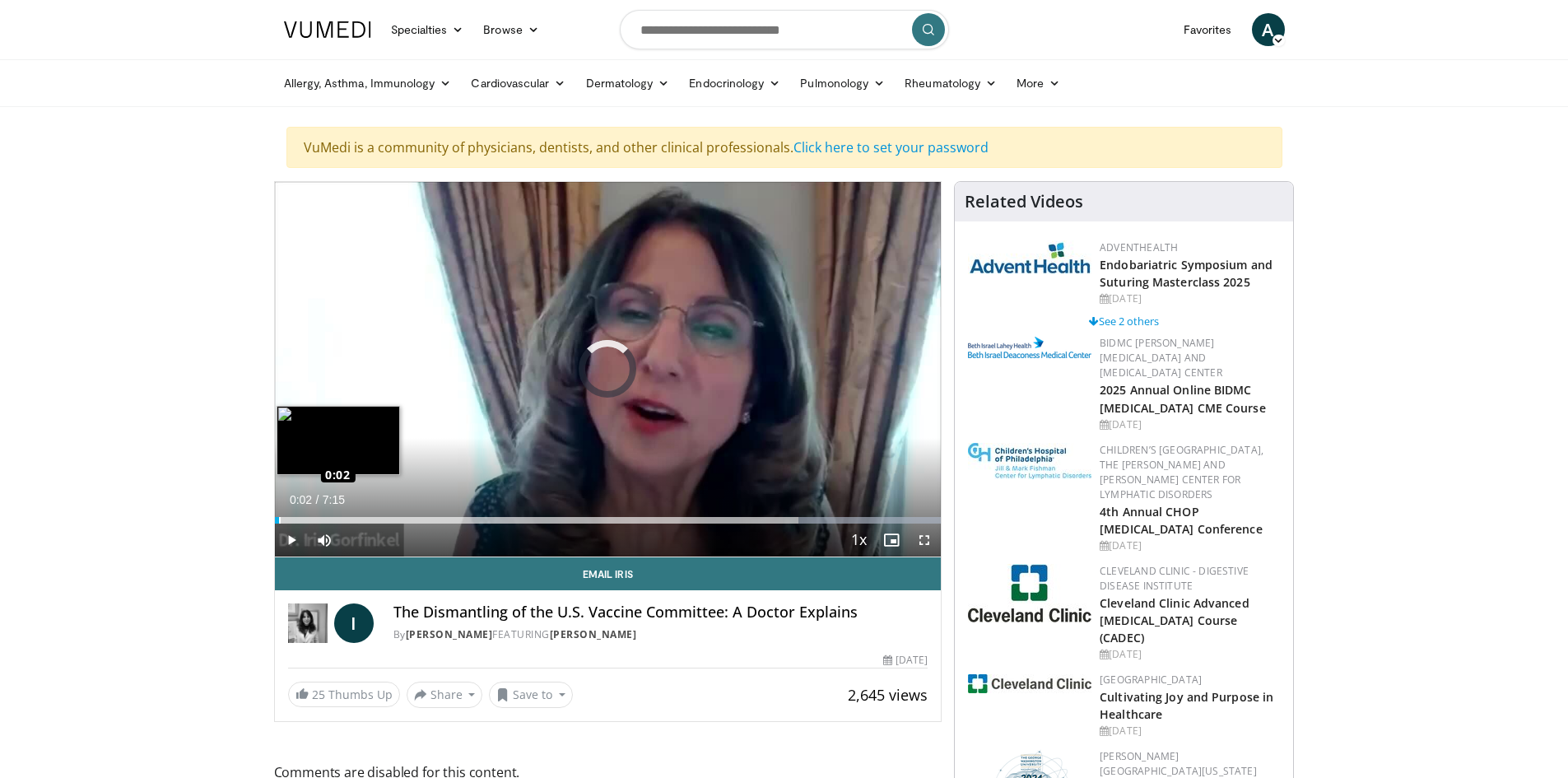
click at [278, 521] on div "Loaded : 100.00% 0:02 0:02" at bounding box center [607, 520] width 667 height 7
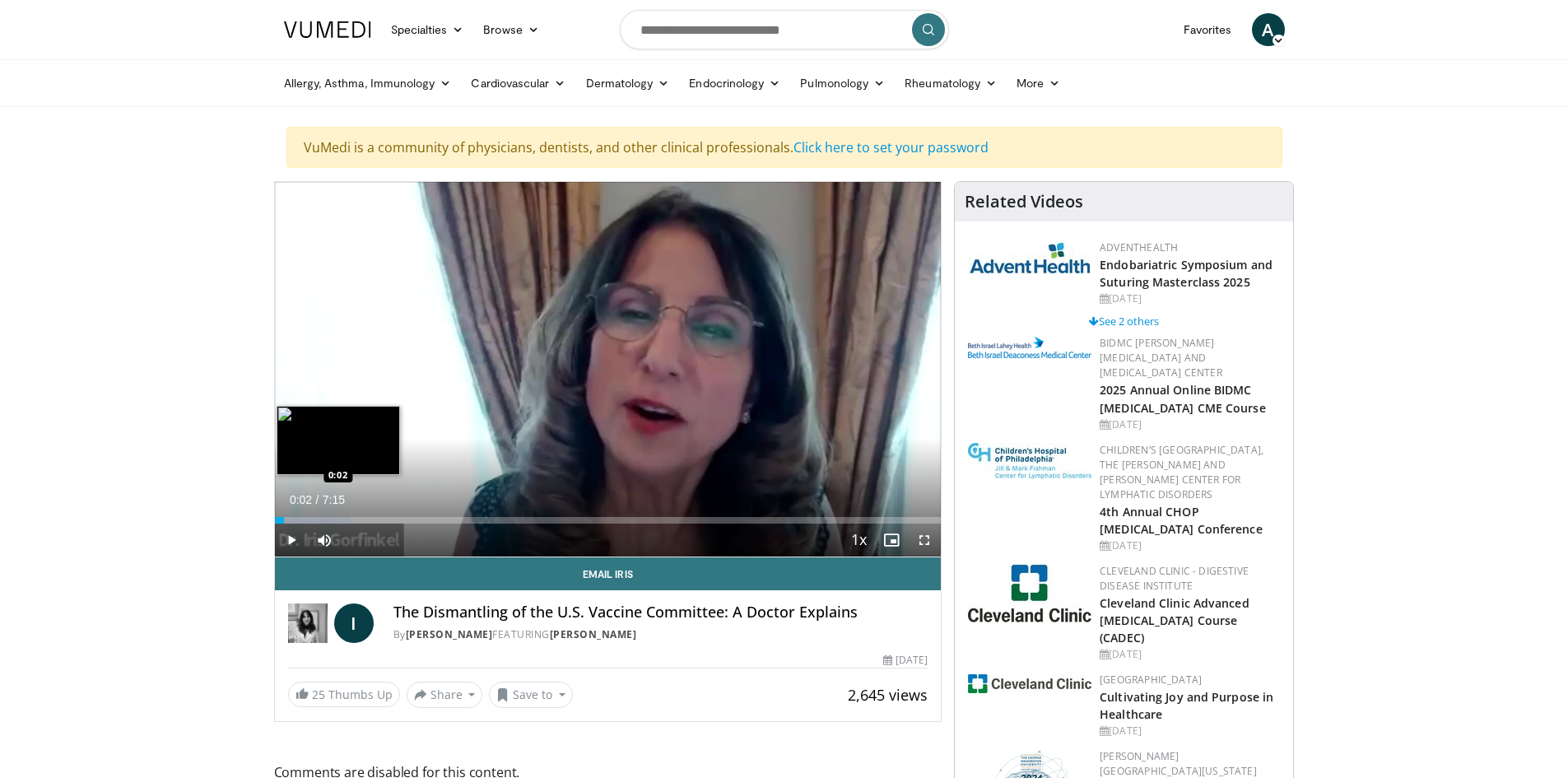
click at [278, 519] on div "0:02" at bounding box center [278, 520] width 9 height 7
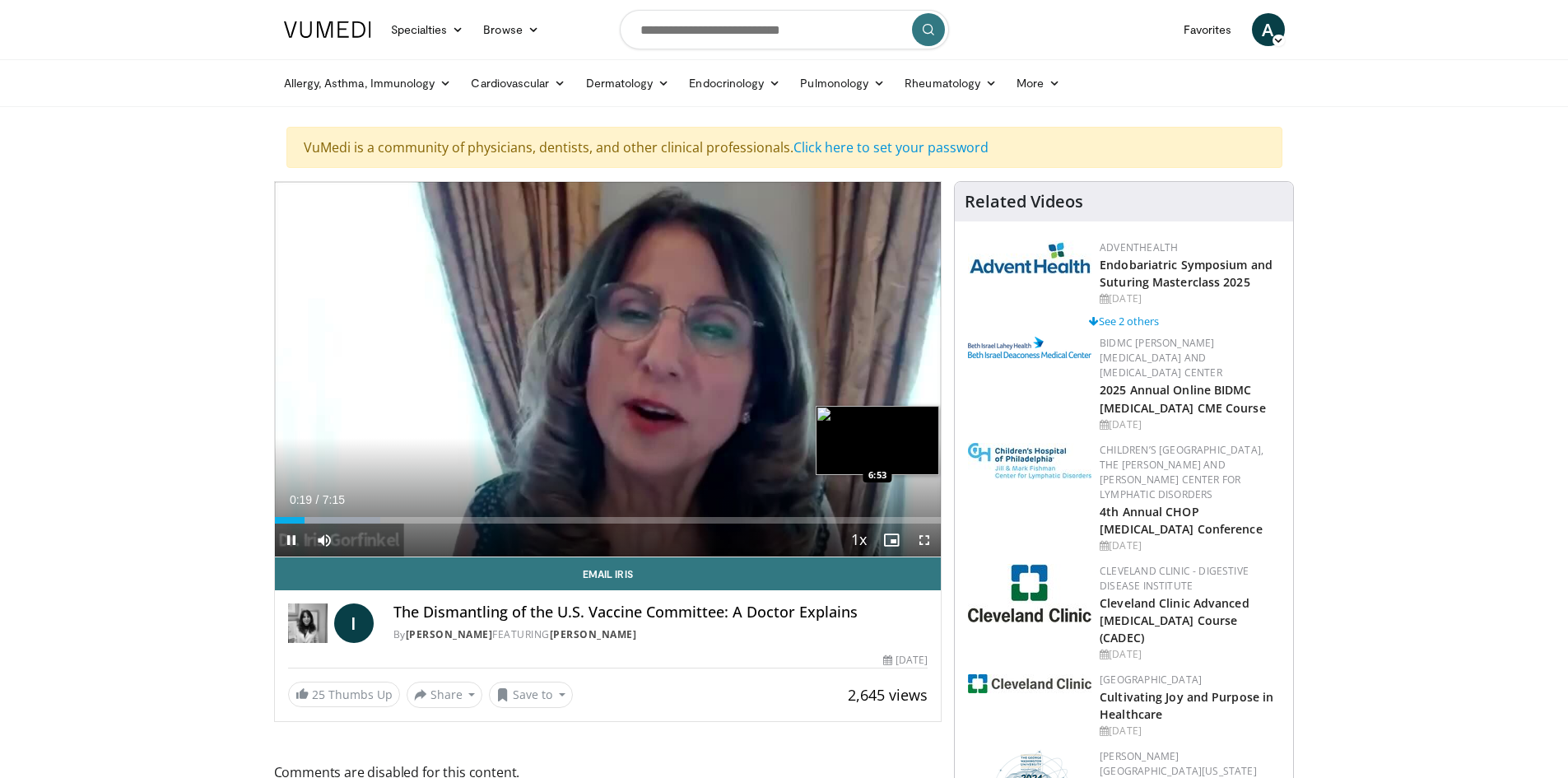
click at [908, 518] on div "Loaded : 15.93% 0:19 6:53" at bounding box center [607, 520] width 667 height 7
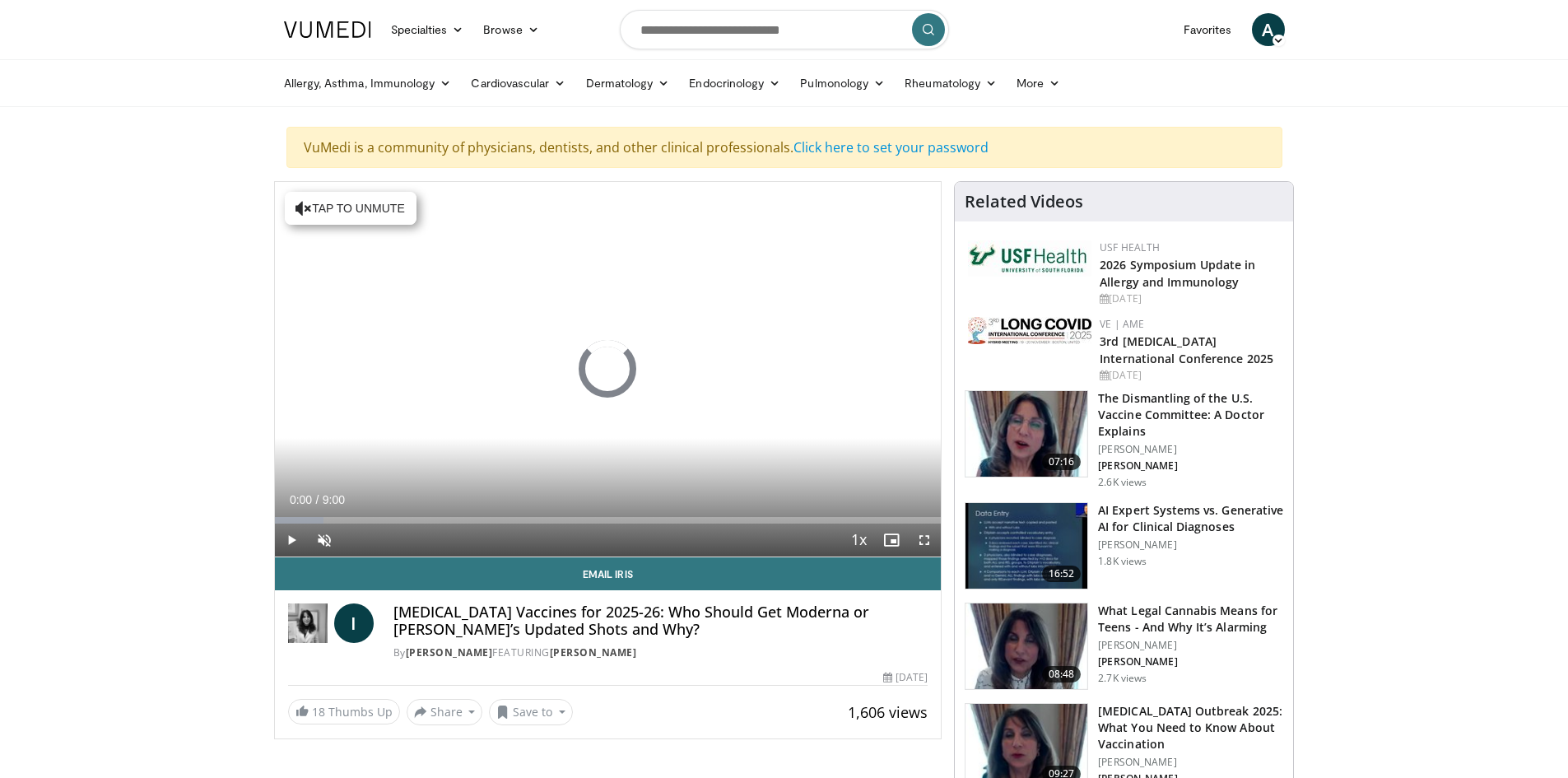
click at [1069, 642] on img at bounding box center [1027, 646] width 122 height 85
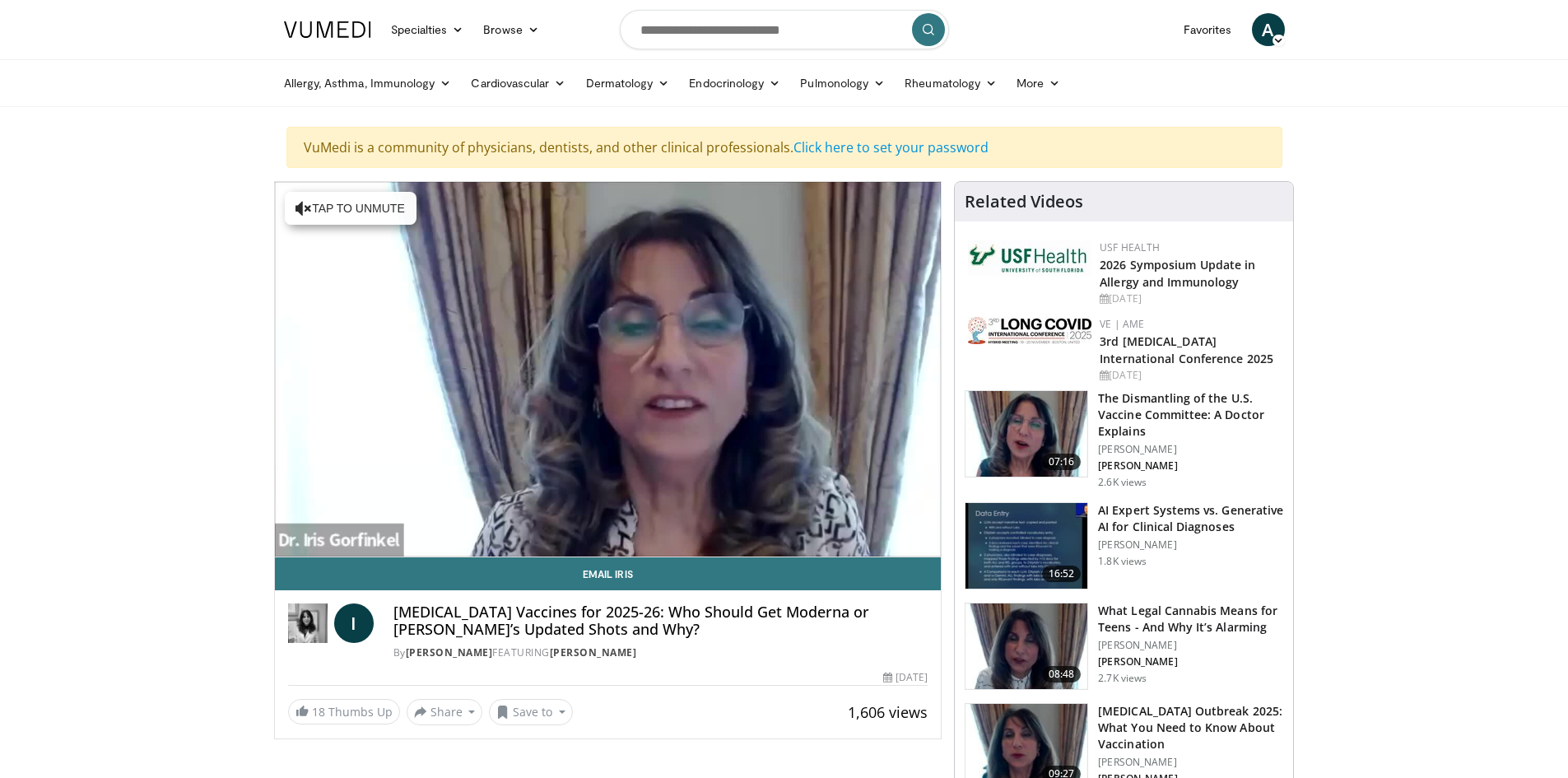
click at [1069, 642] on img at bounding box center [1027, 646] width 122 height 85
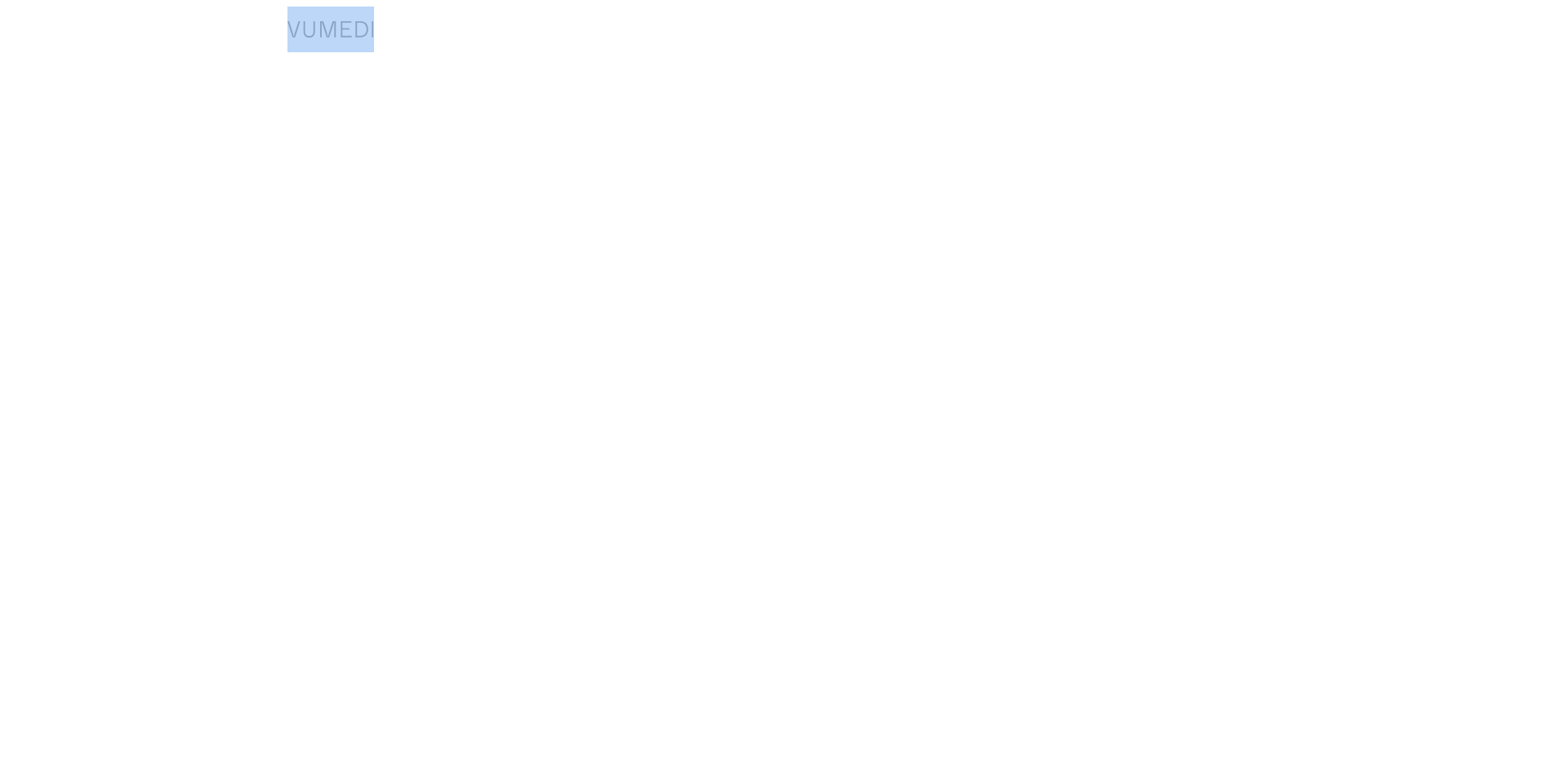
click at [1114, 628] on body "Specialties Adult & Family Medicine Allergy, [MEDICAL_DATA], Immunology Anesthe…" at bounding box center [784, 386] width 1568 height 772
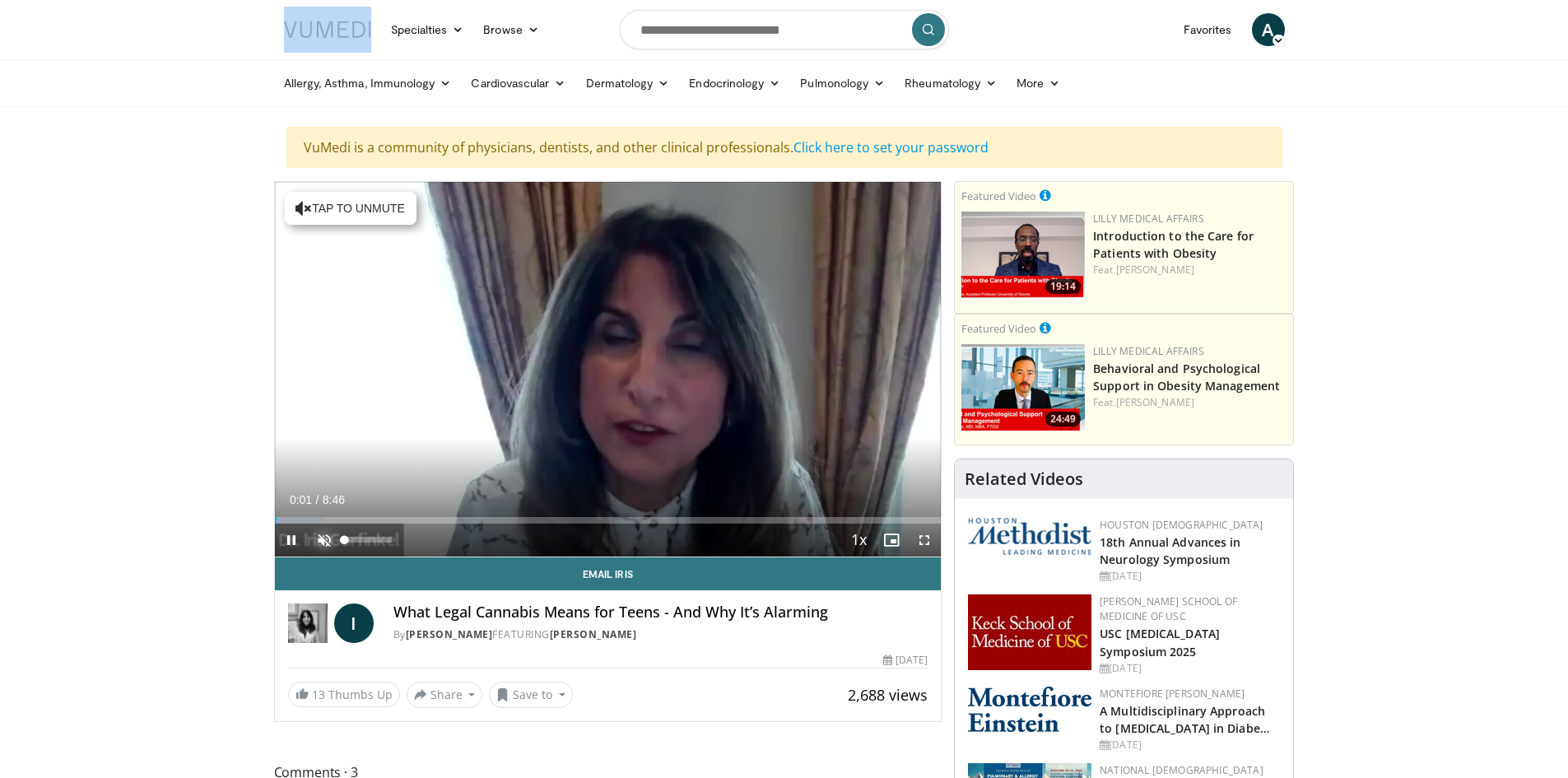
click at [321, 534] on span "Video Player" at bounding box center [324, 540] width 33 height 33
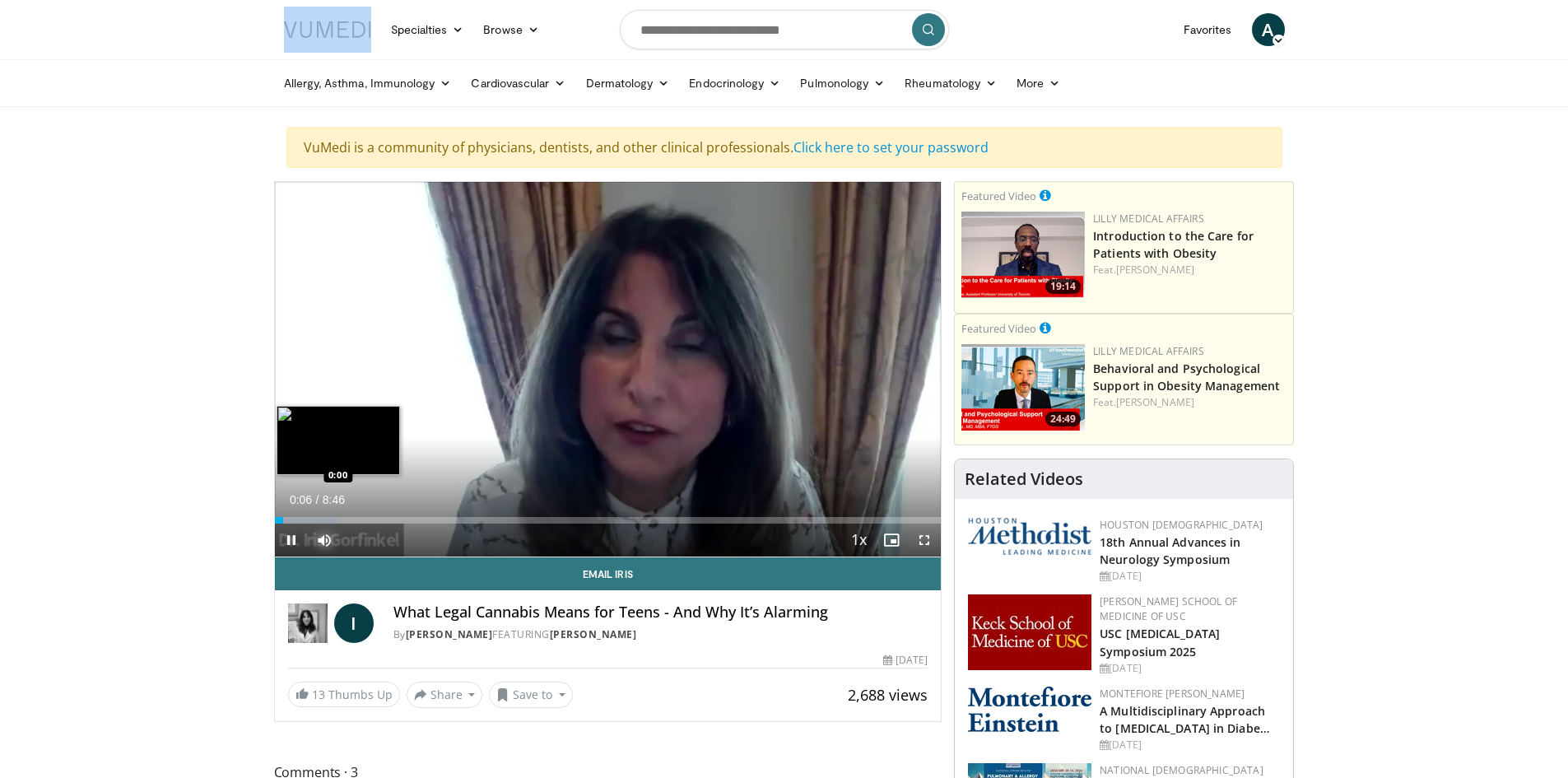
click at [275, 521] on div "Loaded : 9.40% 0:06 0:00" at bounding box center [607, 520] width 667 height 7
click at [296, 520] on div "0:24" at bounding box center [289, 520] width 30 height 7
click at [289, 521] on div "0:13" at bounding box center [282, 520] width 16 height 7
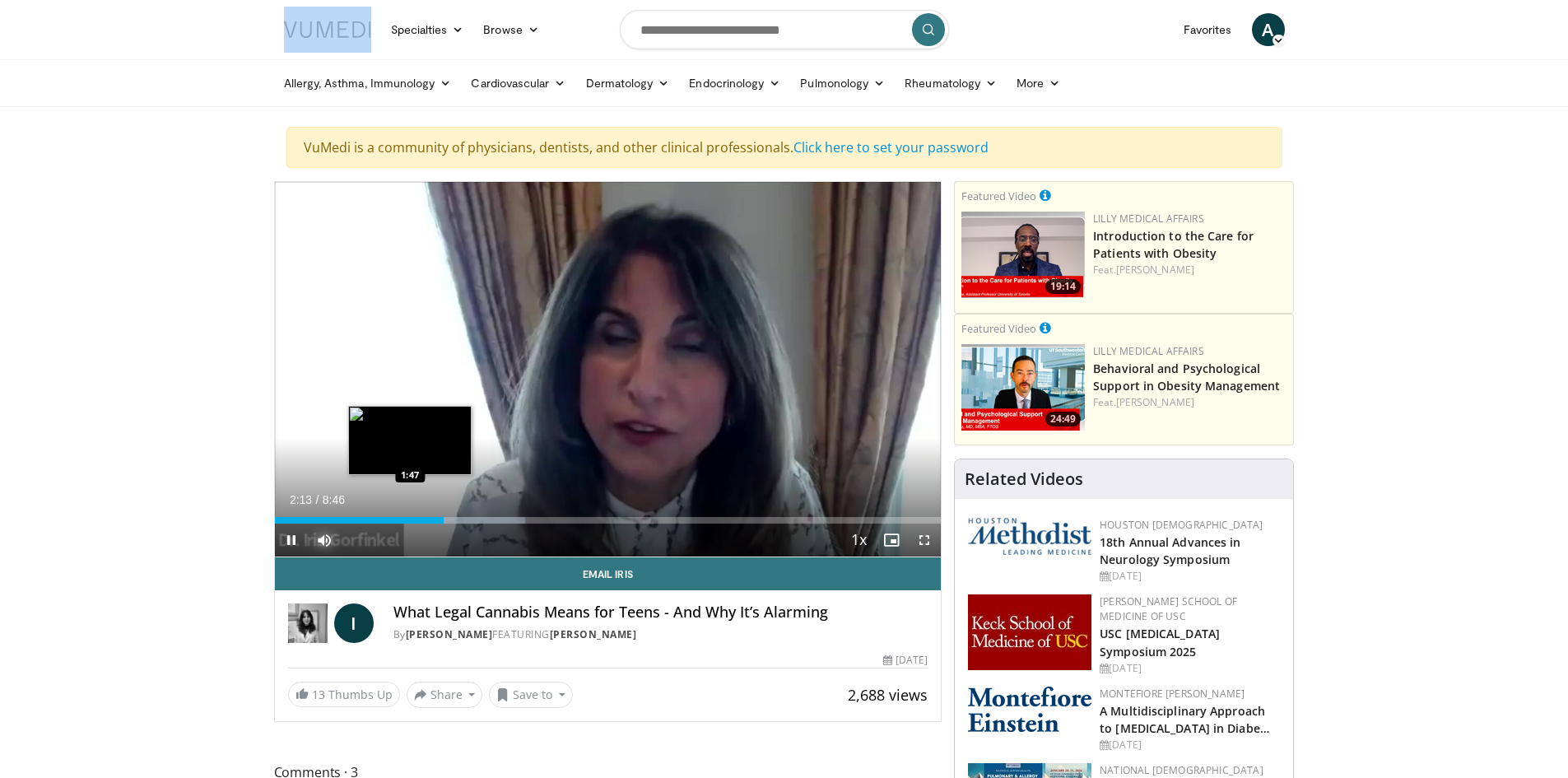
click at [410, 519] on div "Loaded : 37.63% 2:13 1:47" at bounding box center [607, 520] width 667 height 7
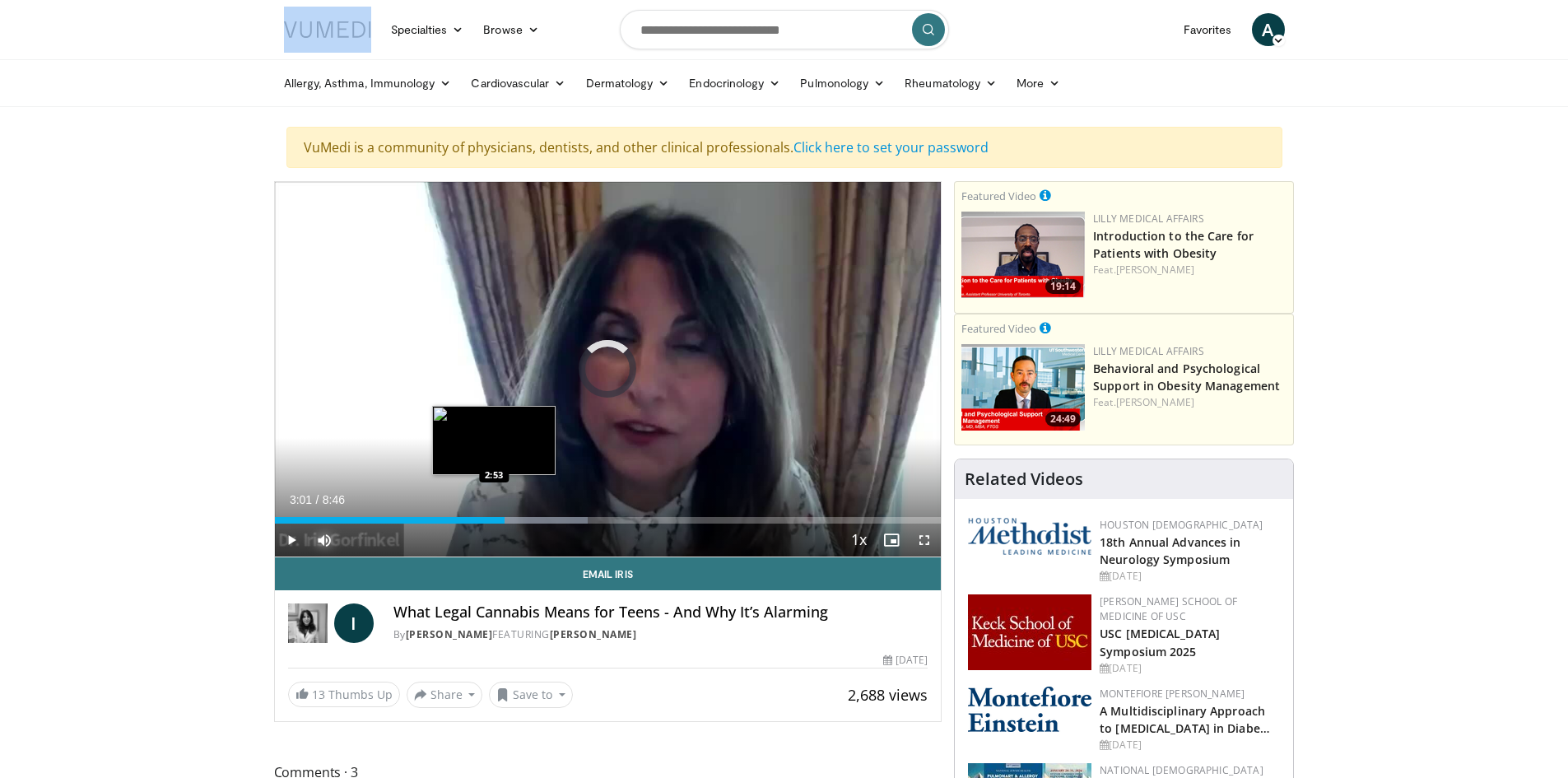
click at [494, 517] on div "3:01" at bounding box center [389, 520] width 230 height 7
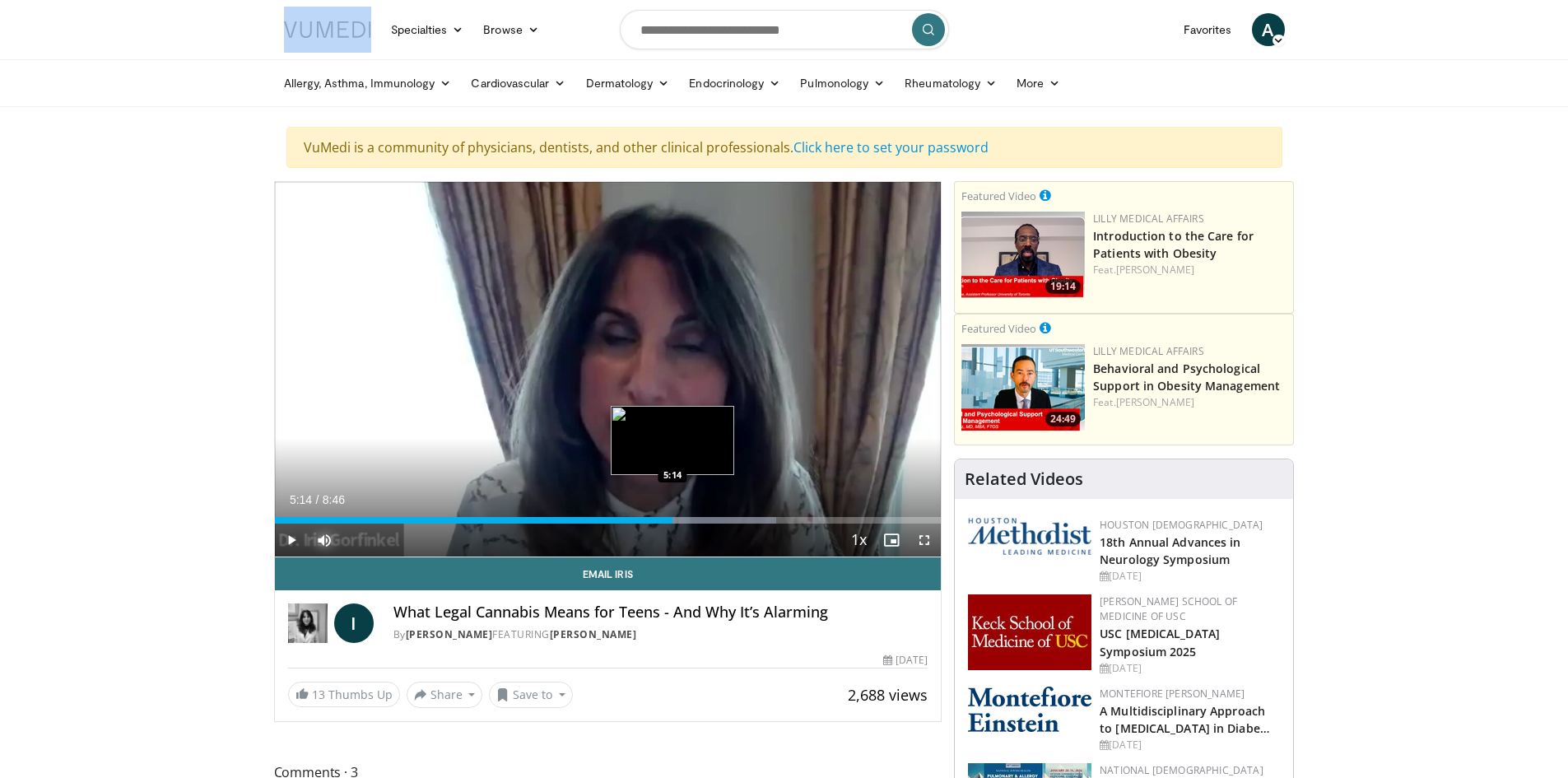
click at [672, 519] on div "5:14" at bounding box center [474, 520] width 399 height 7
